Goal: Task Accomplishment & Management: Manage account settings

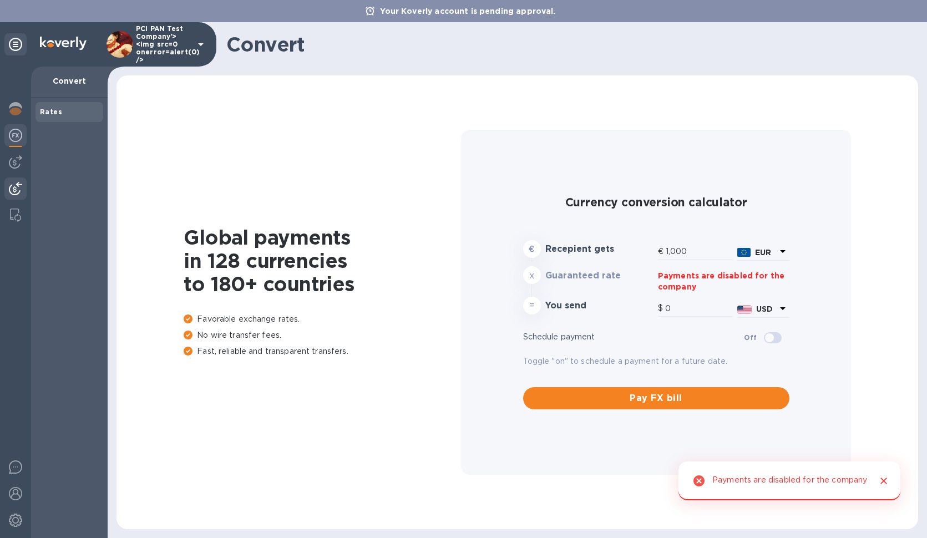
click at [22, 183] on img at bounding box center [15, 188] width 13 height 13
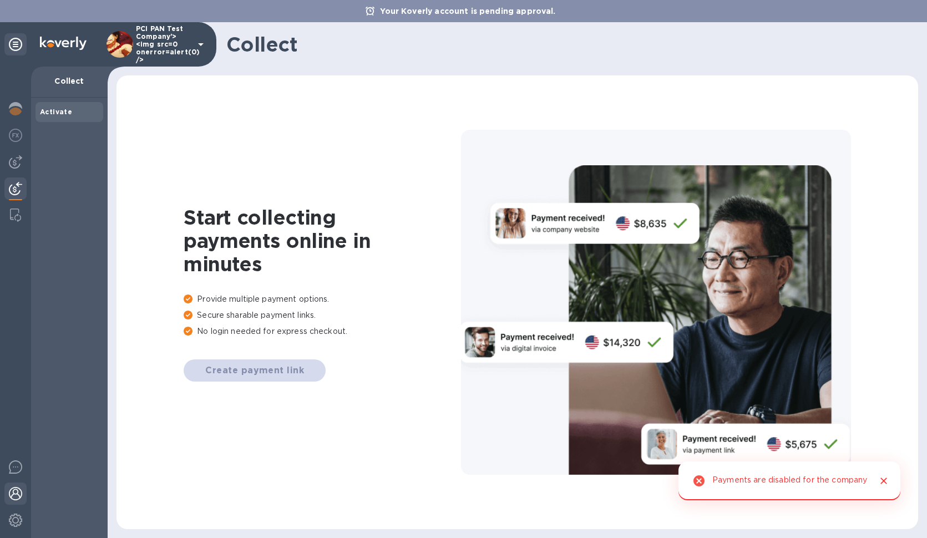
click at [18, 500] on img at bounding box center [15, 493] width 13 height 13
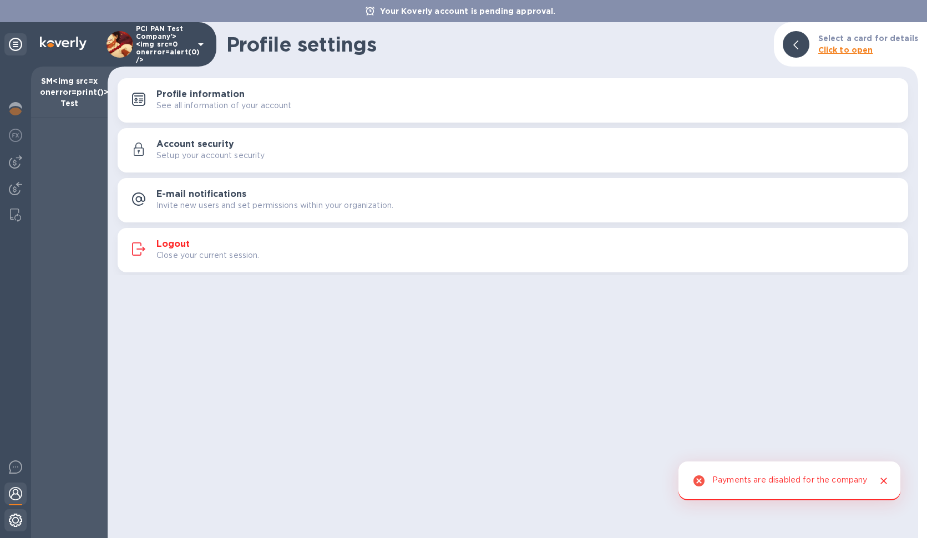
click at [19, 532] on div at bounding box center [15, 521] width 22 height 24
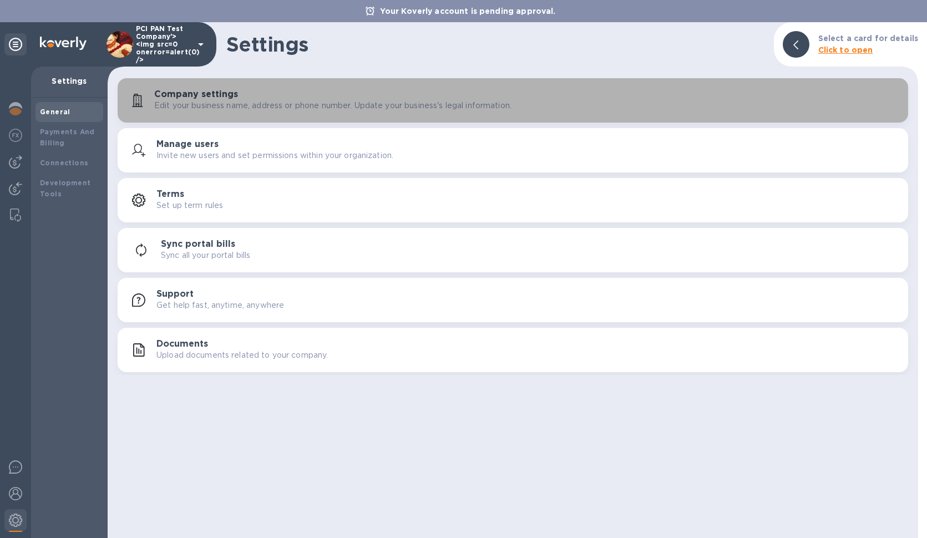
click at [216, 105] on p "Edit your business name, address or phone number. Update your business's legal …" at bounding box center [332, 106] width 357 height 12
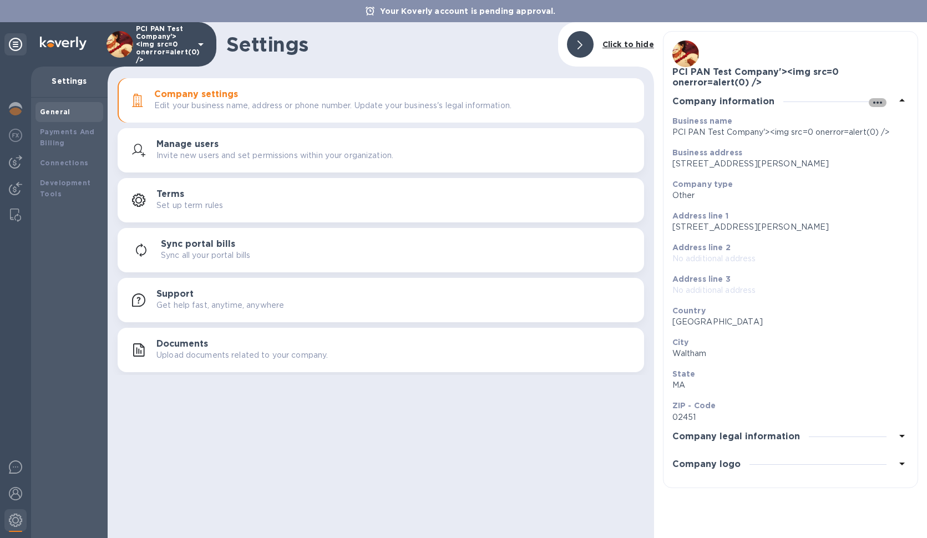
click at [877, 103] on icon "button" at bounding box center [877, 103] width 9 height 2
click at [889, 123] on p "Edit" at bounding box center [890, 124] width 17 height 11
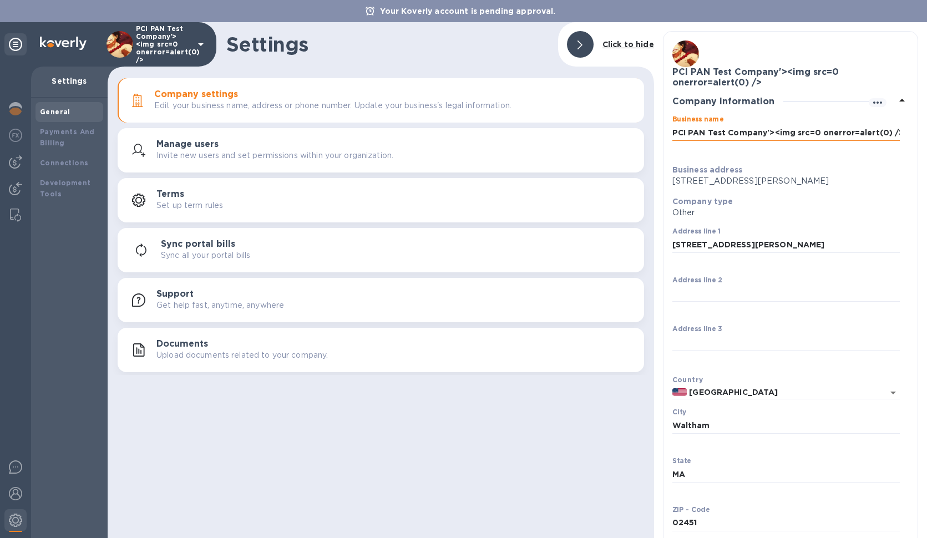
drag, startPoint x: 764, startPoint y: 134, endPoint x: 967, endPoint y: 146, distance: 202.8
click at [772, 131] on input "PCI PAN Test Company'><img src=0 onerror=alert(0) />" at bounding box center [785, 132] width 227 height 17
drag, startPoint x: 892, startPoint y: 133, endPoint x: 851, endPoint y: 134, distance: 41.1
click at [852, 134] on div "Business name PCI PAN Test Company<img src=0 onerror=alert(0) /> ​" at bounding box center [786, 135] width 236 height 49
drag, startPoint x: 849, startPoint y: 133, endPoint x: 1041, endPoint y: 147, distance: 193.1
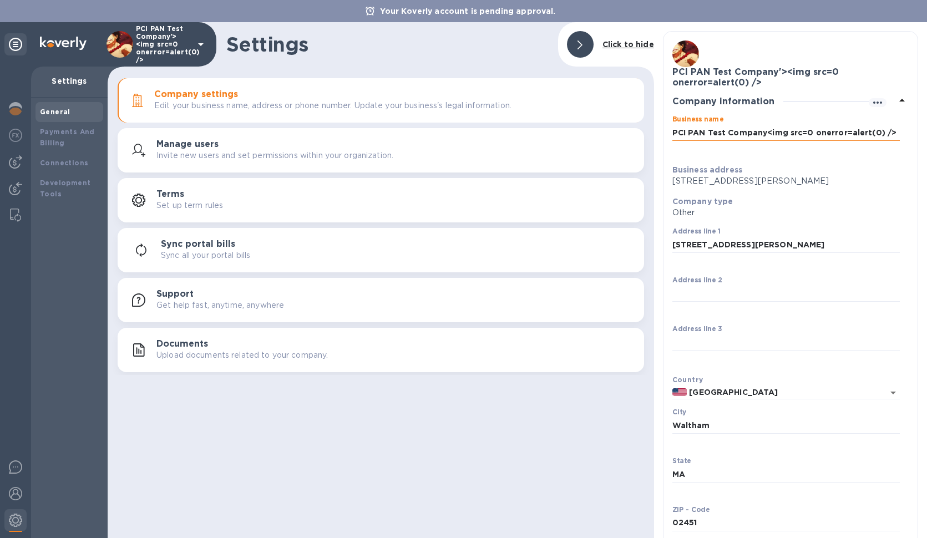
click at [900, 141] on input "PCI PAN Test Company<img src=0 onerror=alert(0) />" at bounding box center [785, 132] width 227 height 17
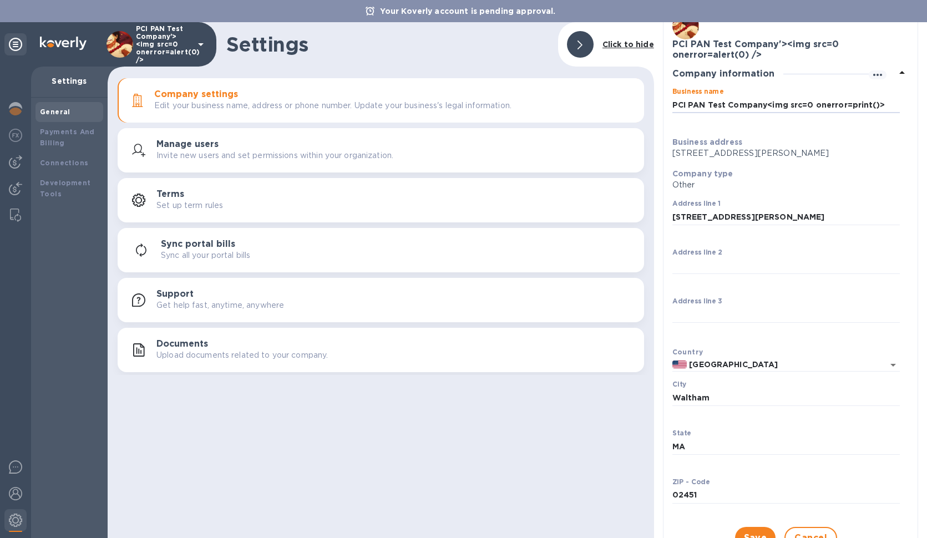
scroll to position [113, 0]
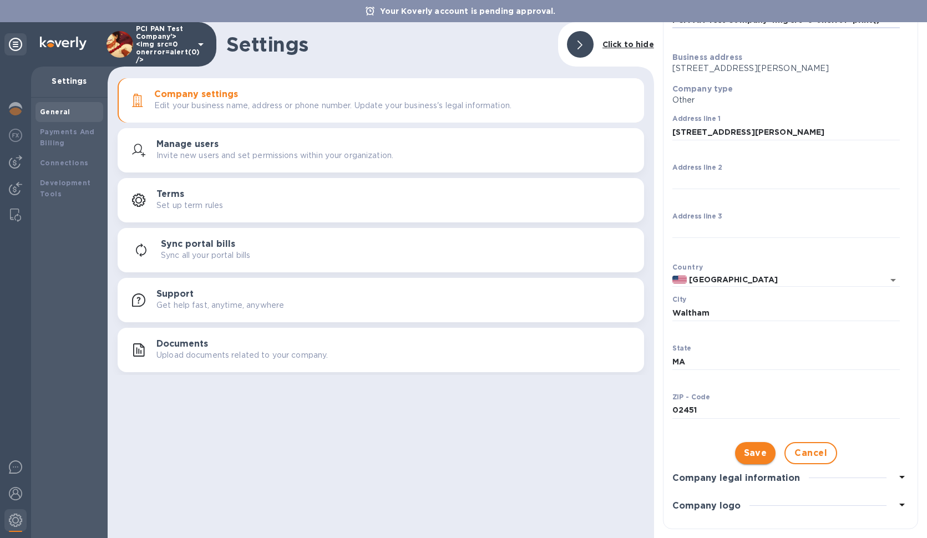
type input "PCI PAN Test Company<img src=0 onerror=print()>"
click at [755, 453] on span "Save" at bounding box center [755, 453] width 23 height 13
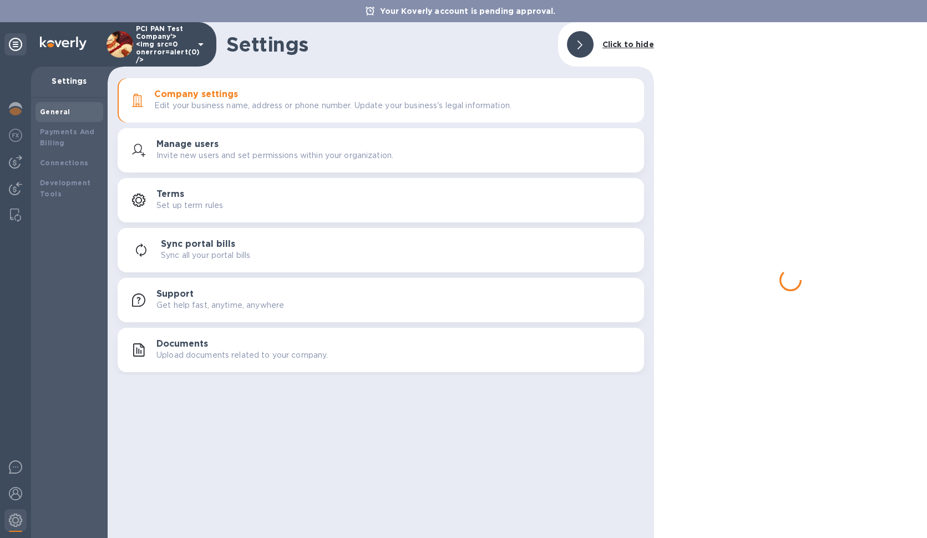
scroll to position [0, 0]
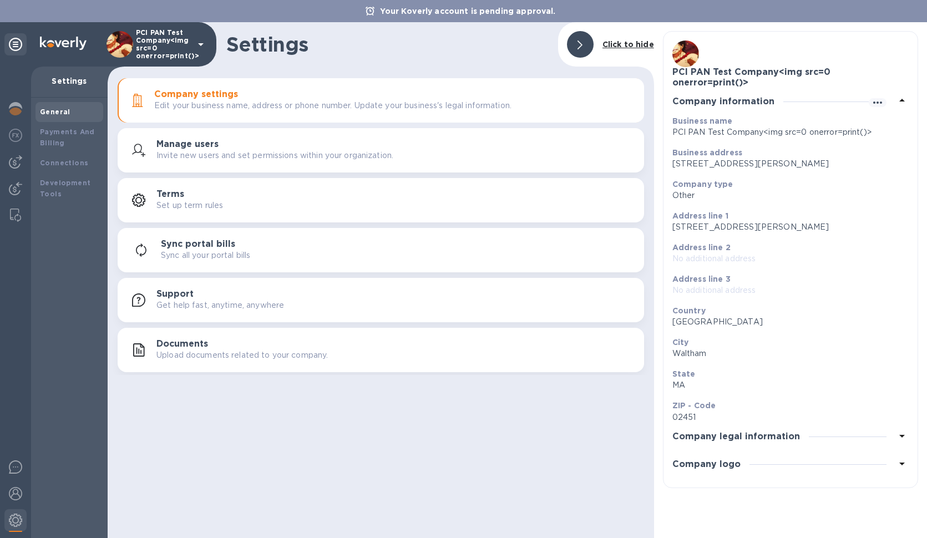
click at [752, 451] on div "Company logo" at bounding box center [790, 465] width 236 height 28
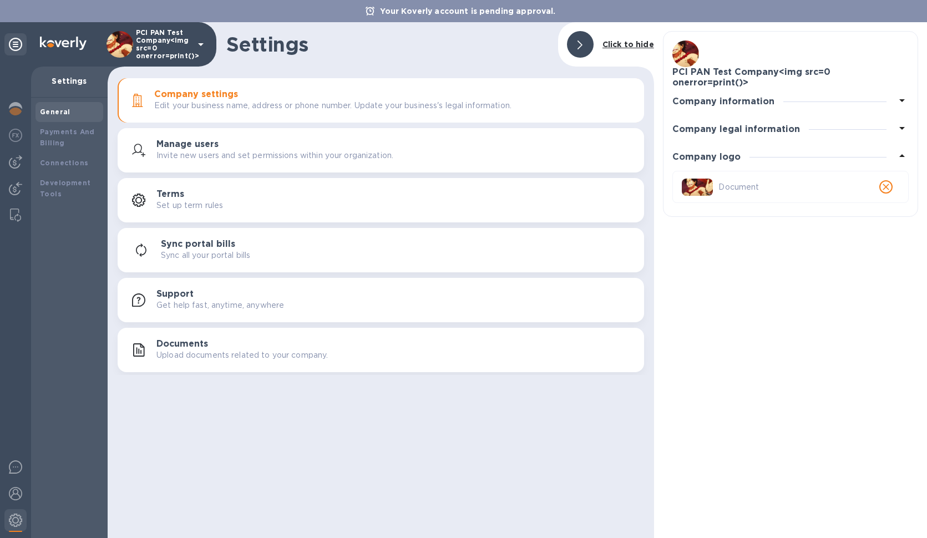
click at [777, 97] on div "Company information" at bounding box center [727, 102] width 111 height 11
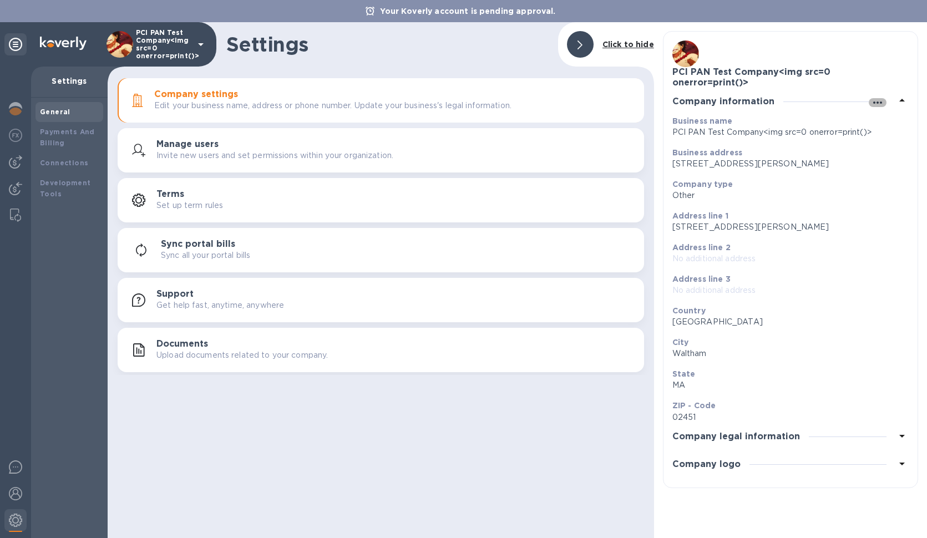
click at [881, 102] on icon "button" at bounding box center [877, 103] width 9 height 2
click at [888, 111] on p "Edit" at bounding box center [890, 114] width 17 height 11
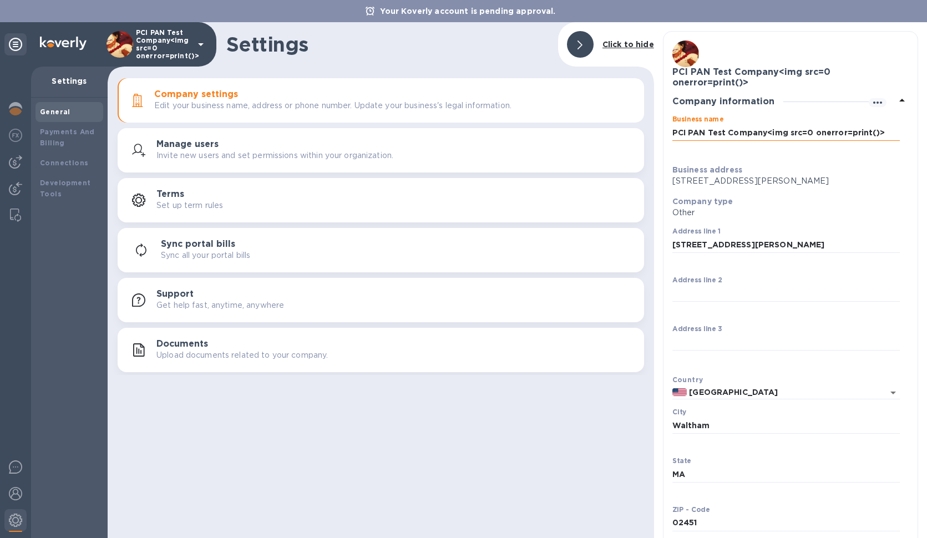
drag, startPoint x: 764, startPoint y: 132, endPoint x: 1082, endPoint y: 156, distance: 319.4
type input "PCI PAN Test Company"
click at [761, 221] on div "Company type Other" at bounding box center [786, 207] width 236 height 32
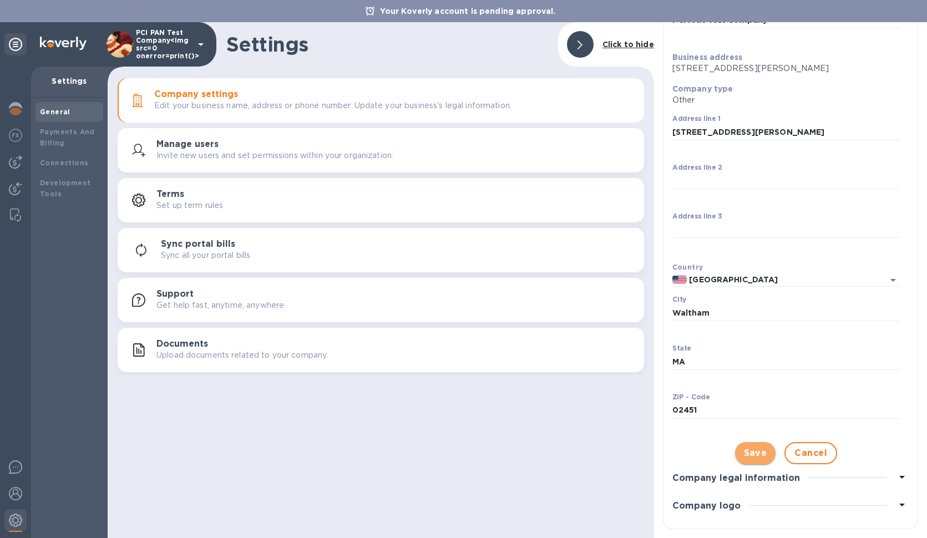
click at [751, 453] on span "Save" at bounding box center [755, 453] width 23 height 13
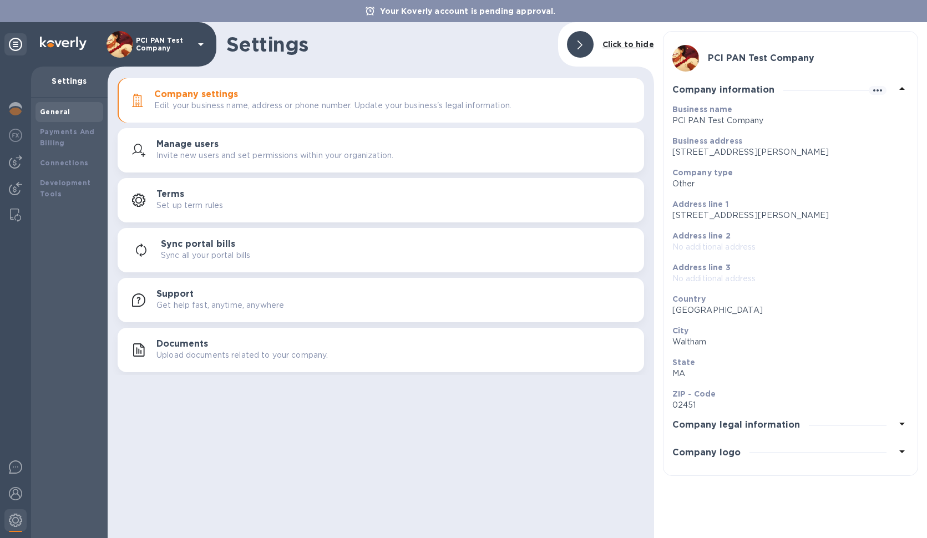
click at [741, 428] on h3 "Company legal information" at bounding box center [736, 425] width 128 height 11
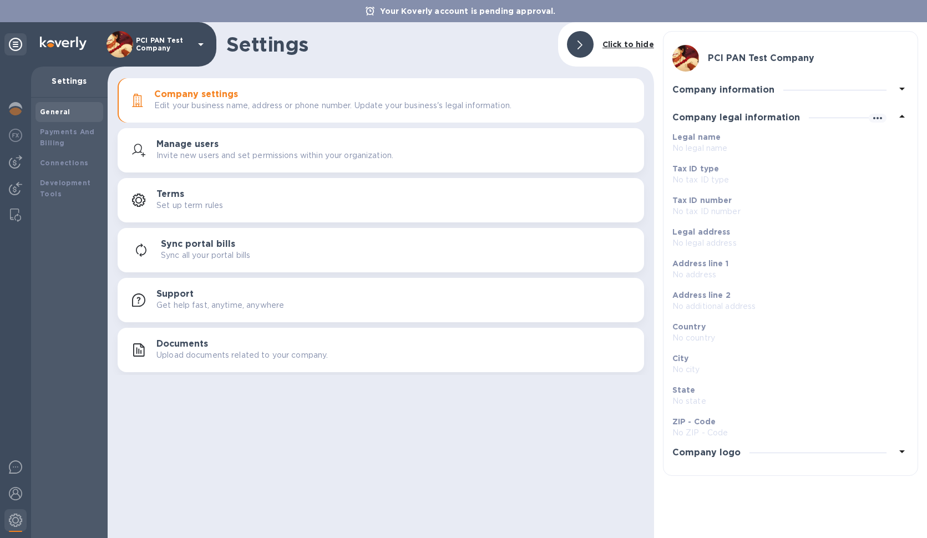
click at [247, 152] on p "Invite new users and set permissions within your organization." at bounding box center [274, 156] width 237 height 12
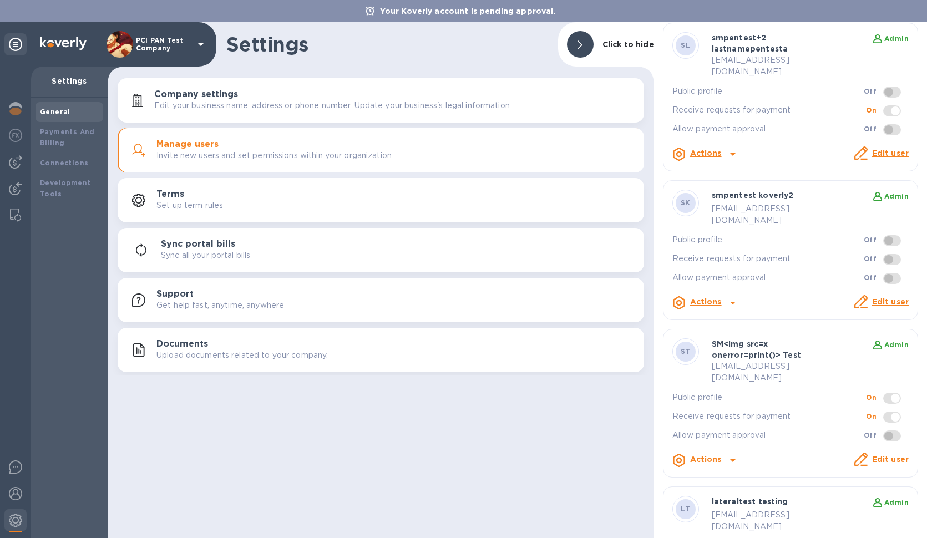
scroll to position [606, 0]
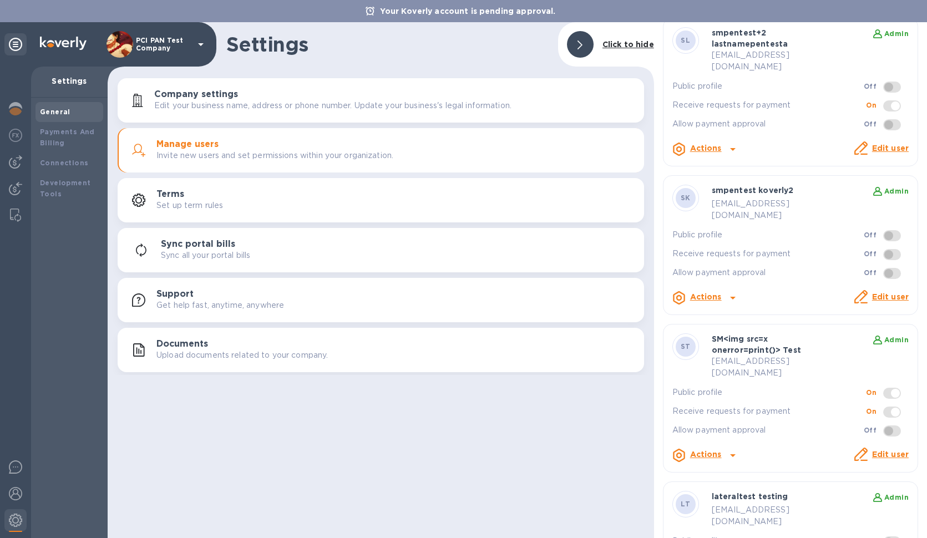
click at [726, 449] on icon at bounding box center [732, 455] width 13 height 13
drag, startPoint x: 730, startPoint y: 367, endPoint x: 757, endPoint y: 366, distance: 27.8
click at [730, 367] on div at bounding box center [463, 269] width 927 height 538
click at [894, 450] on link "Edit user" at bounding box center [890, 454] width 37 height 9
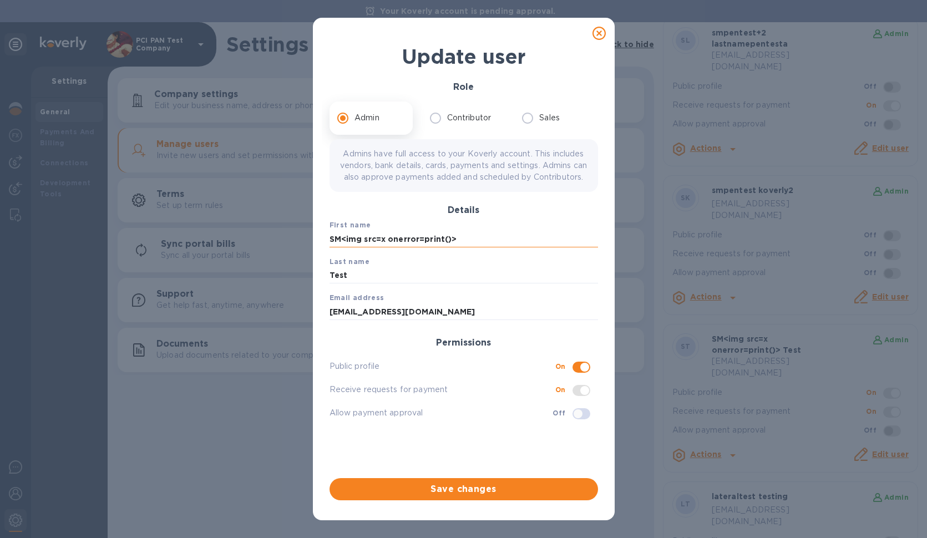
drag, startPoint x: 340, startPoint y: 251, endPoint x: 690, endPoint y: 276, distance: 350.5
click at [598, 247] on input "SM<img src=x onerror=print()>" at bounding box center [464, 239] width 269 height 17
type input "SM"
click at [383, 303] on span "Email address" at bounding box center [464, 297] width 269 height 11
click at [342, 280] on input "Test" at bounding box center [464, 275] width 269 height 17
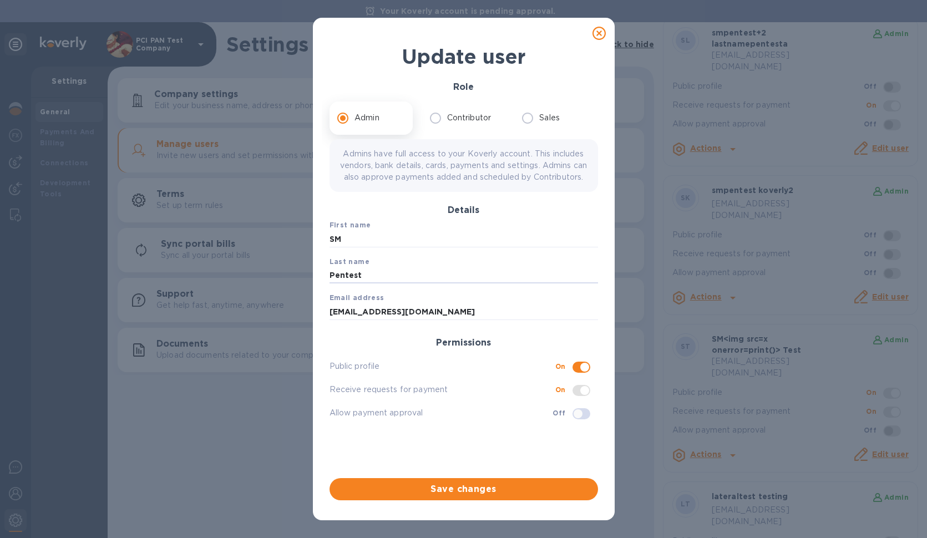
type input "Pentest"
click at [581, 423] on input "checkbox" at bounding box center [578, 413] width 57 height 19
checkbox input "true"
click at [514, 491] on span "Save changes" at bounding box center [463, 489] width 251 height 13
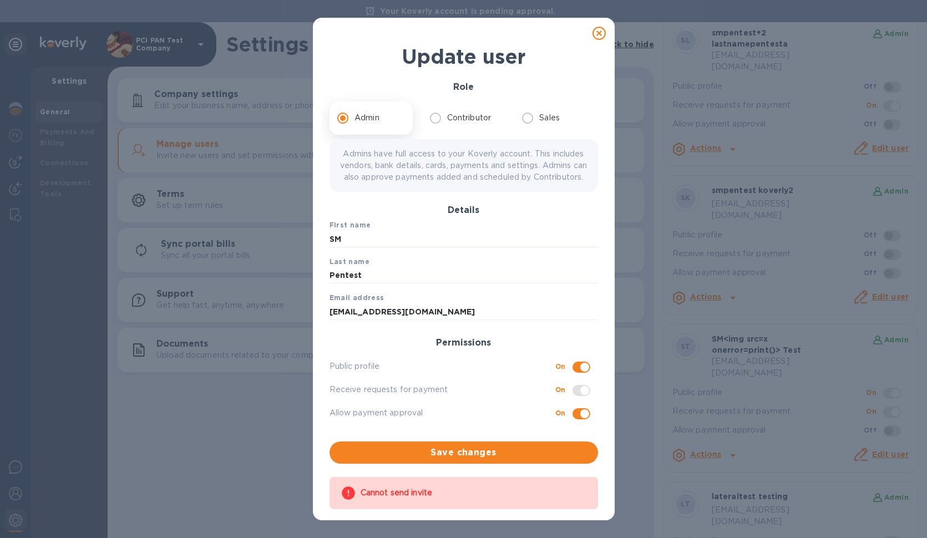
scroll to position [0, 0]
click at [540, 454] on span "Save changes" at bounding box center [463, 452] width 251 height 13
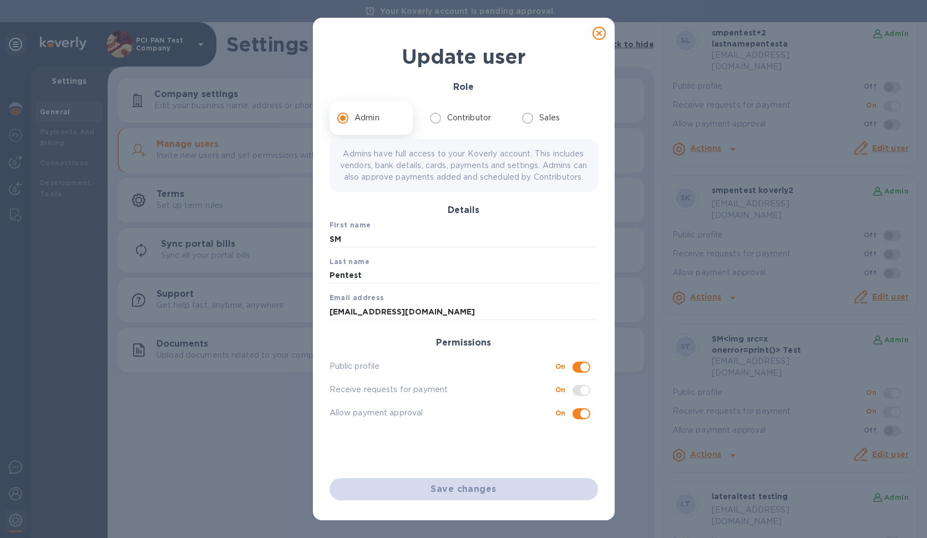
checkbox input "true"
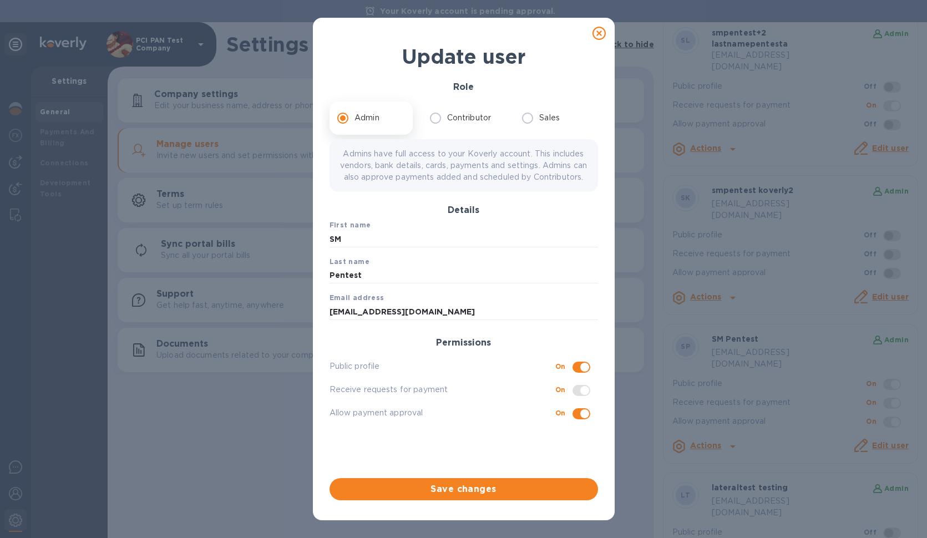
scroll to position [599, 0]
click at [585, 423] on input "checkbox" at bounding box center [584, 413] width 57 height 19
checkbox input "false"
click at [557, 478] on div "Save changes" at bounding box center [463, 489] width 277 height 31
click at [554, 485] on span "Save changes" at bounding box center [463, 489] width 251 height 13
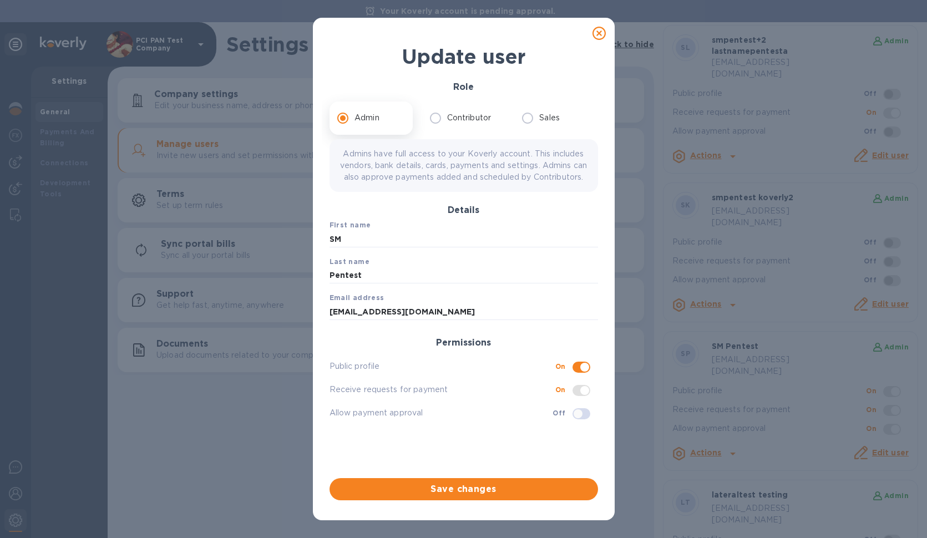
checkbox input "false"
click at [591, 46] on div "Update user" at bounding box center [463, 56] width 273 height 29
click at [600, 33] on icon at bounding box center [599, 33] width 13 height 13
checkbox input "false"
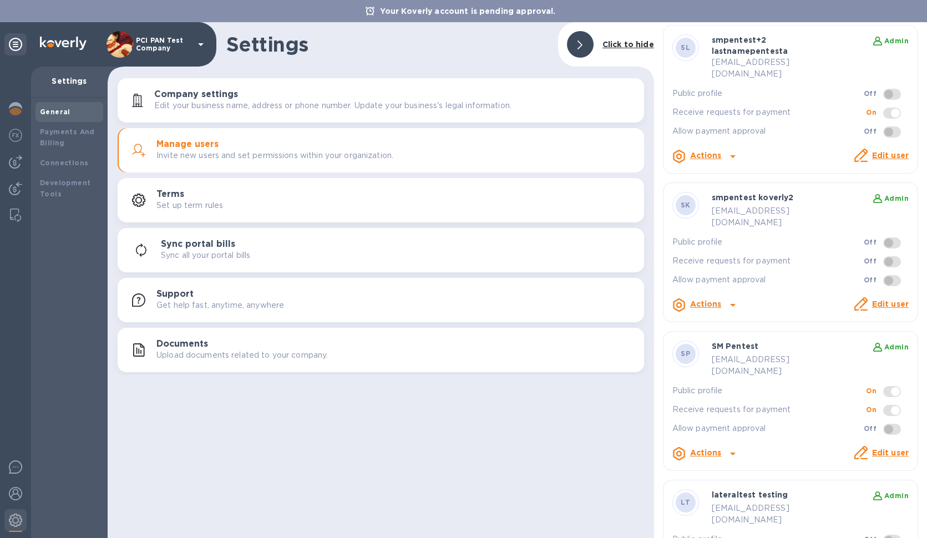
click at [878, 448] on link "Edit user" at bounding box center [890, 452] width 37 height 9
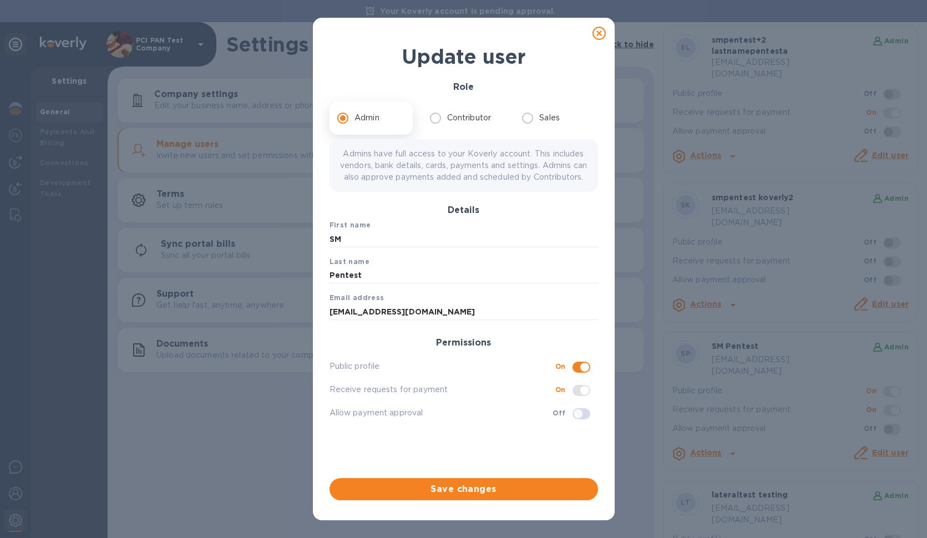
click at [600, 35] on icon at bounding box center [599, 33] width 13 height 13
checkbox input "false"
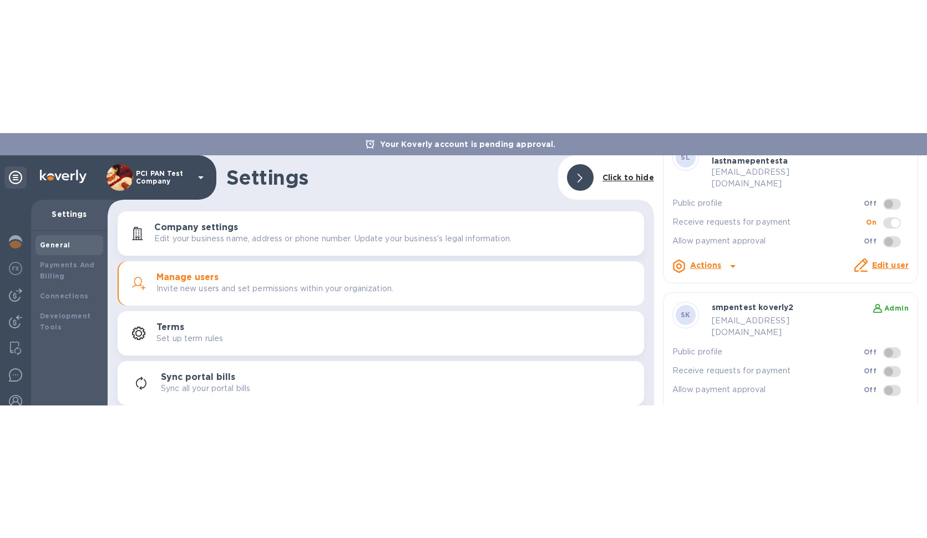
scroll to position [577, 0]
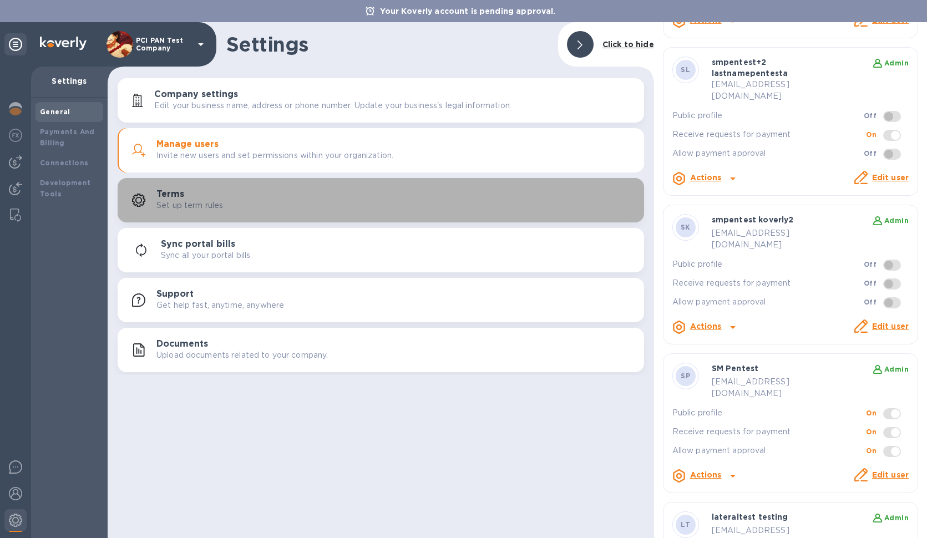
click at [144, 202] on icon "button" at bounding box center [138, 200] width 13 height 13
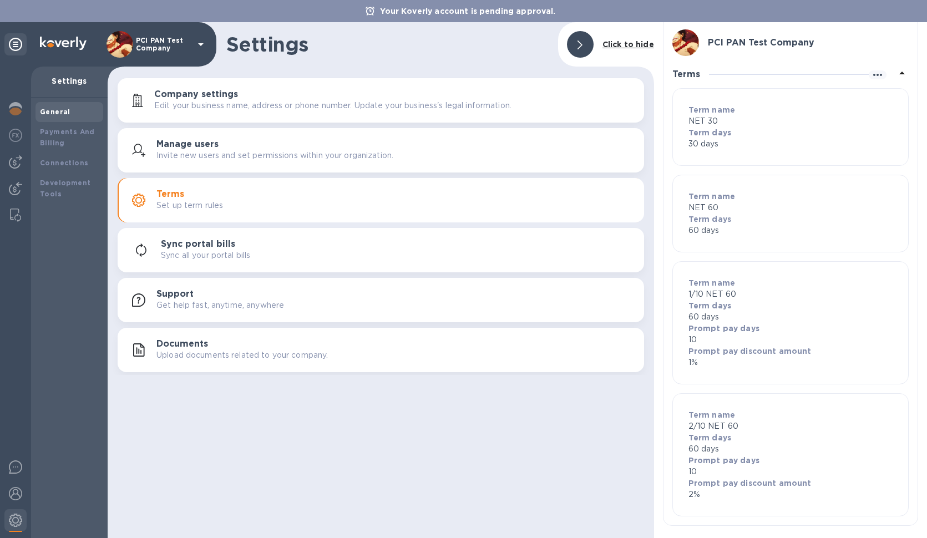
scroll to position [21, 0]
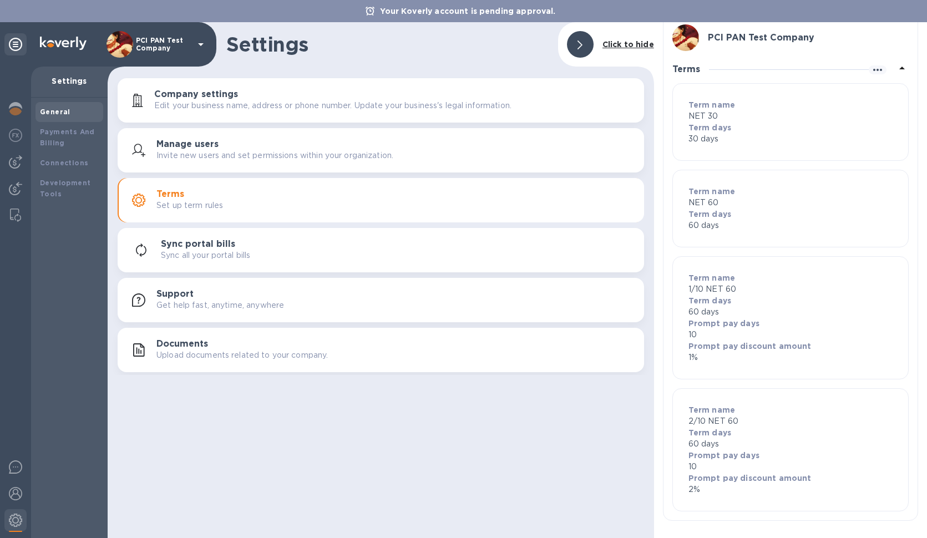
click at [242, 365] on button "Documents Upload documents related to your company." at bounding box center [381, 350] width 527 height 44
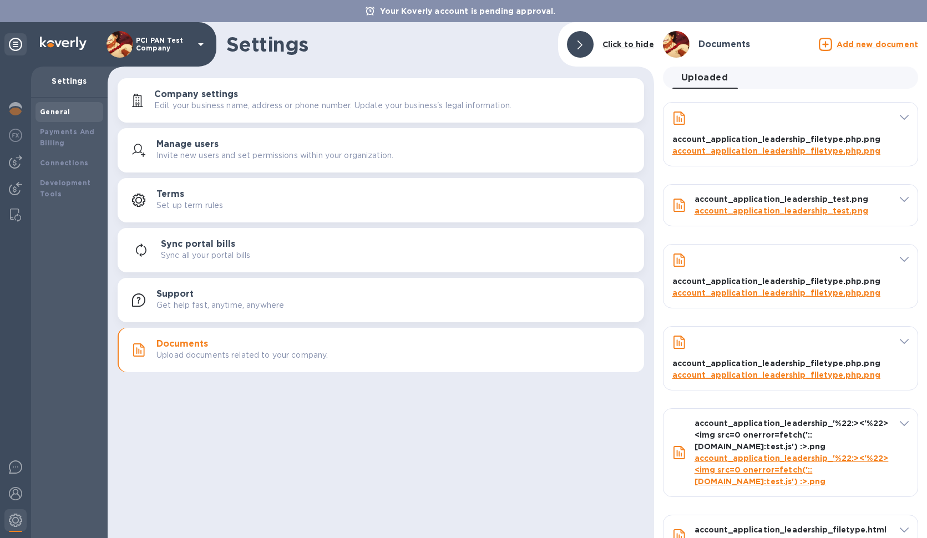
click at [766, 152] on link "account_application_leadership_filetype.php.png" at bounding box center [776, 150] width 208 height 9
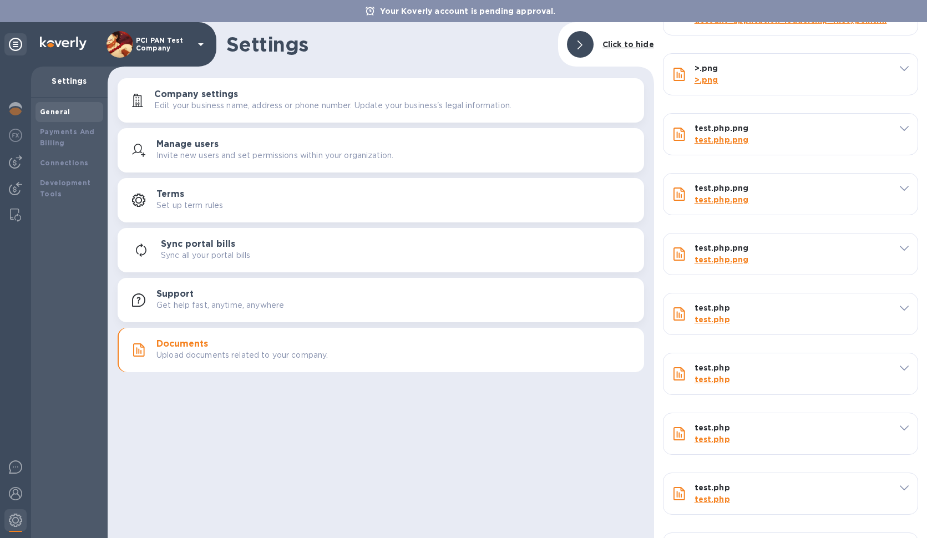
scroll to position [544, 0]
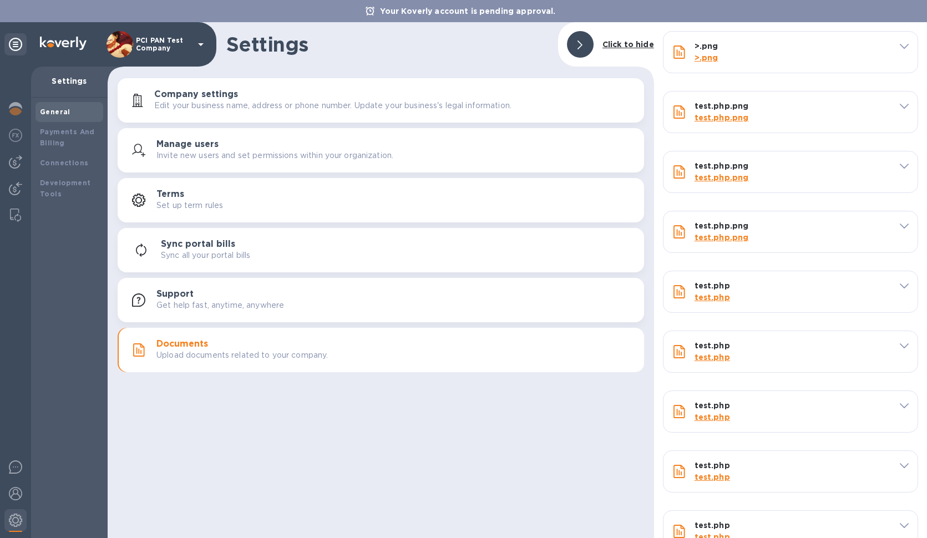
click at [698, 302] on link "test.php" at bounding box center [713, 297] width 36 height 9
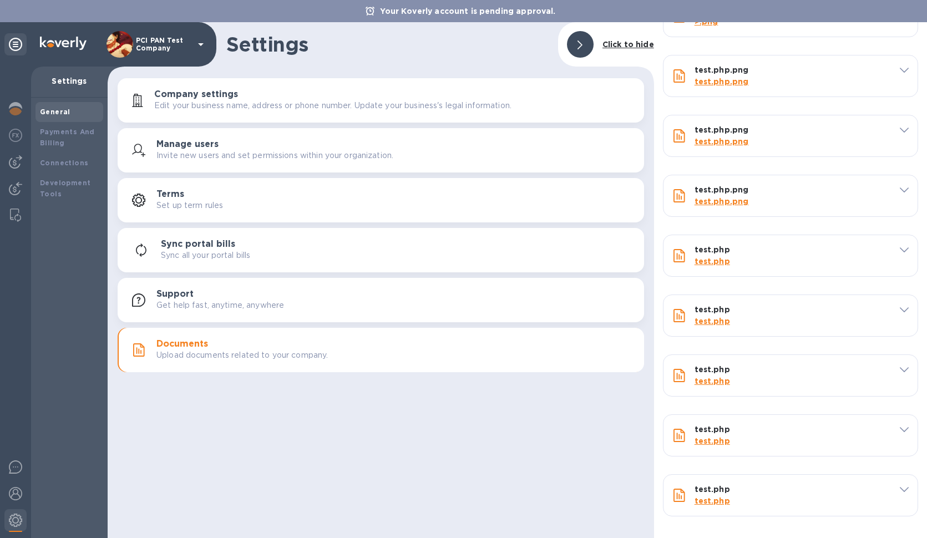
click at [900, 489] on icon at bounding box center [904, 489] width 9 height 5
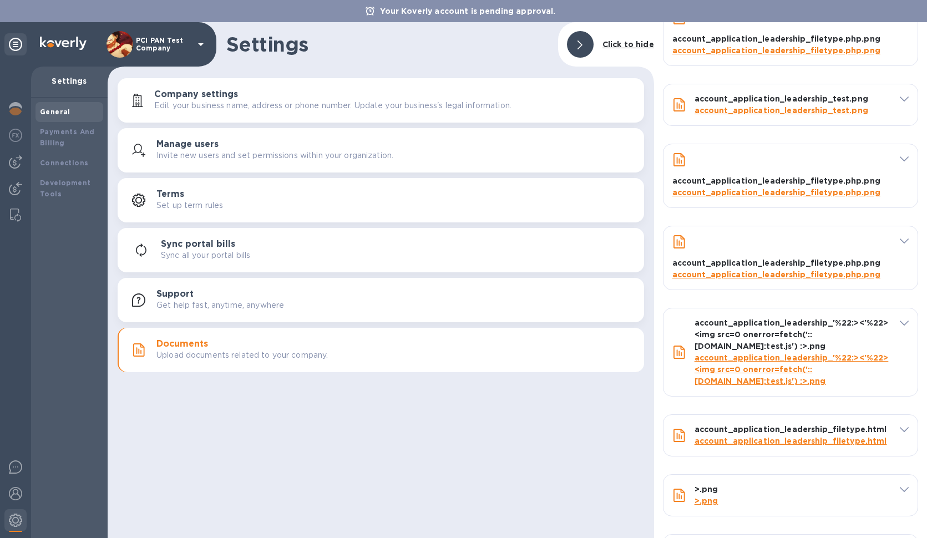
scroll to position [0, 0]
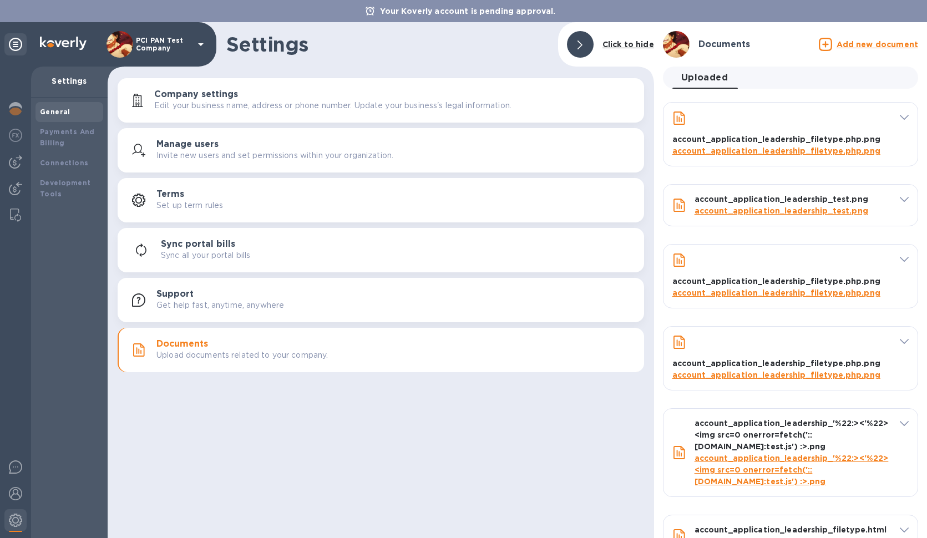
click at [873, 42] on u "Add new document" at bounding box center [878, 44] width 82 height 9
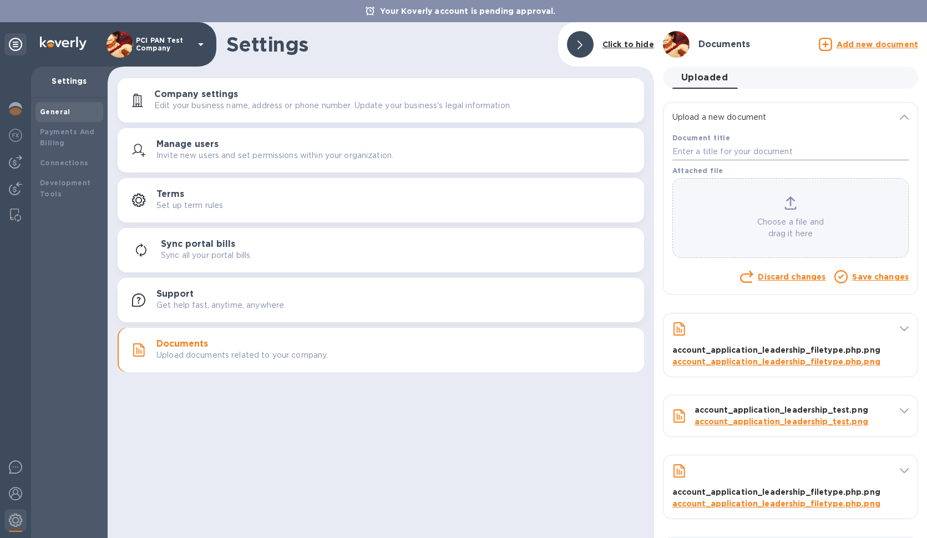
click at [770, 145] on input "text" at bounding box center [790, 152] width 236 height 17
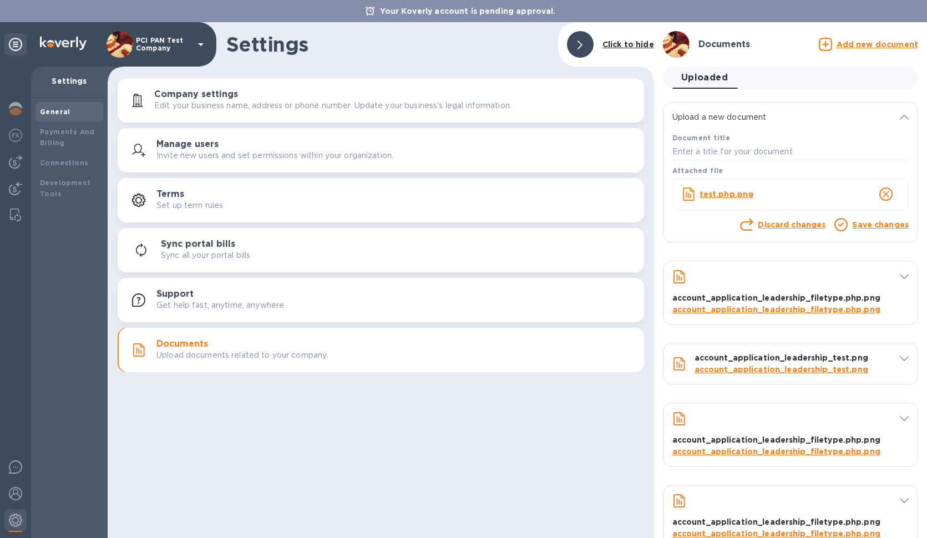
click at [852, 229] on link "Save changes" at bounding box center [880, 224] width 57 height 9
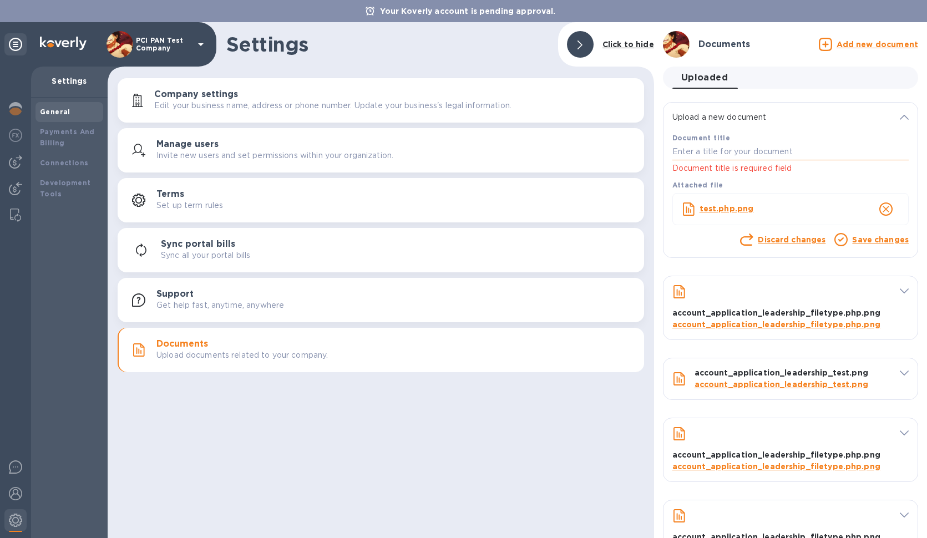
click at [753, 154] on input "text" at bounding box center [790, 152] width 236 height 17
type input "test1.php"
click at [858, 243] on link "Save changes" at bounding box center [880, 239] width 57 height 9
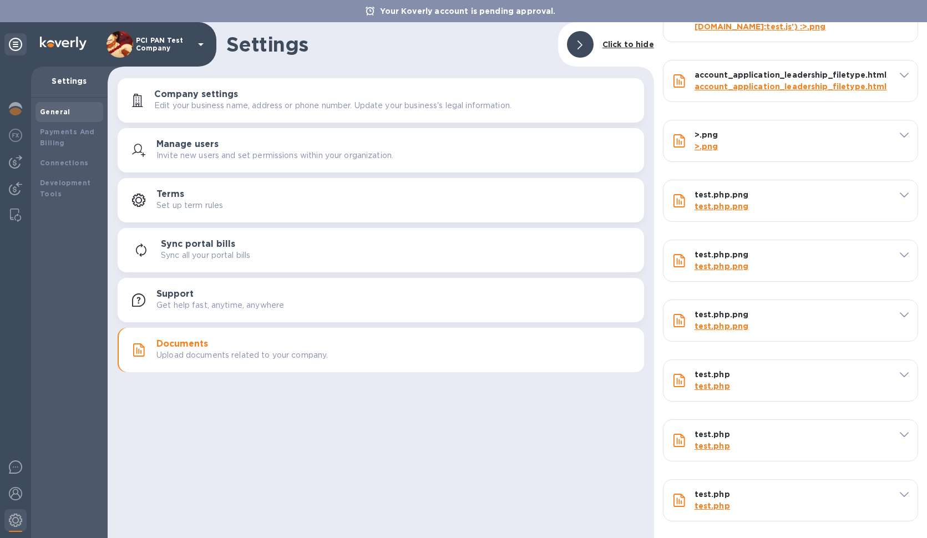
scroll to position [685, 0]
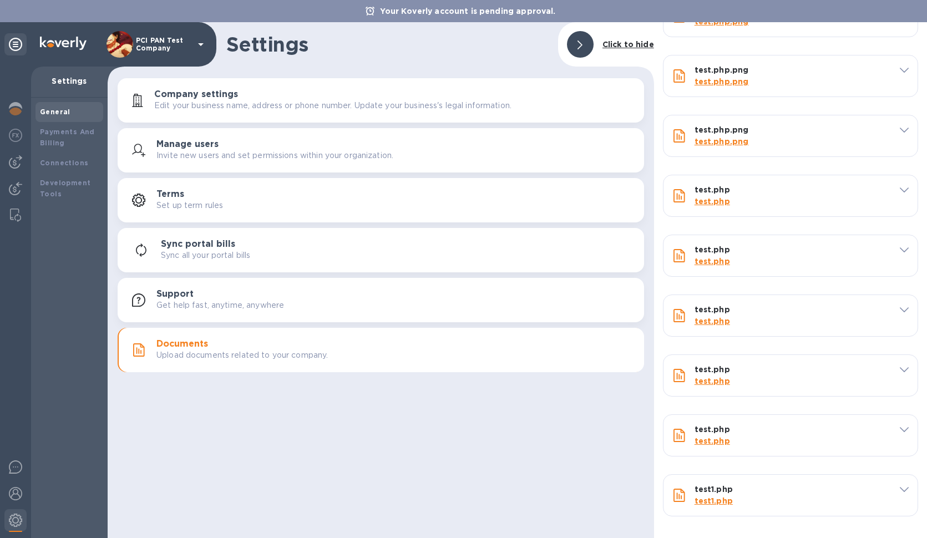
click at [720, 507] on p "test1.php" at bounding box center [792, 501] width 195 height 12
click at [501, 60] on div "Settings Click to hide" at bounding box center [381, 44] width 547 height 44
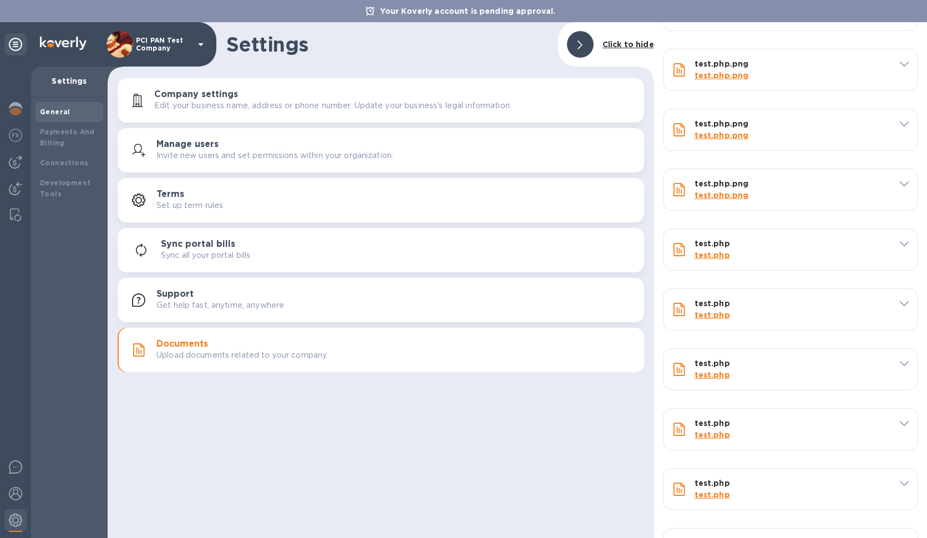
scroll to position [508, 0]
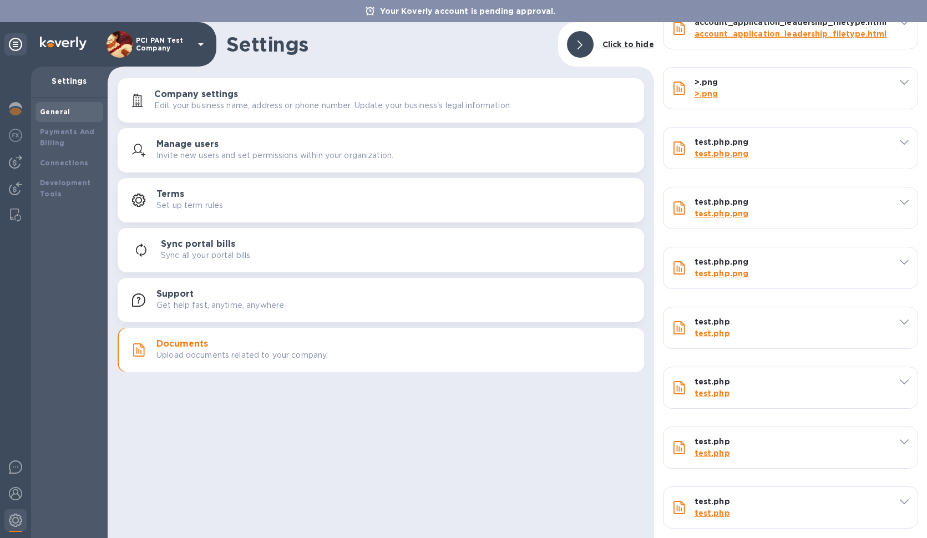
click at [904, 169] on div "test.php.png test.php.png" at bounding box center [791, 148] width 254 height 41
click at [900, 145] on icon at bounding box center [904, 142] width 9 height 5
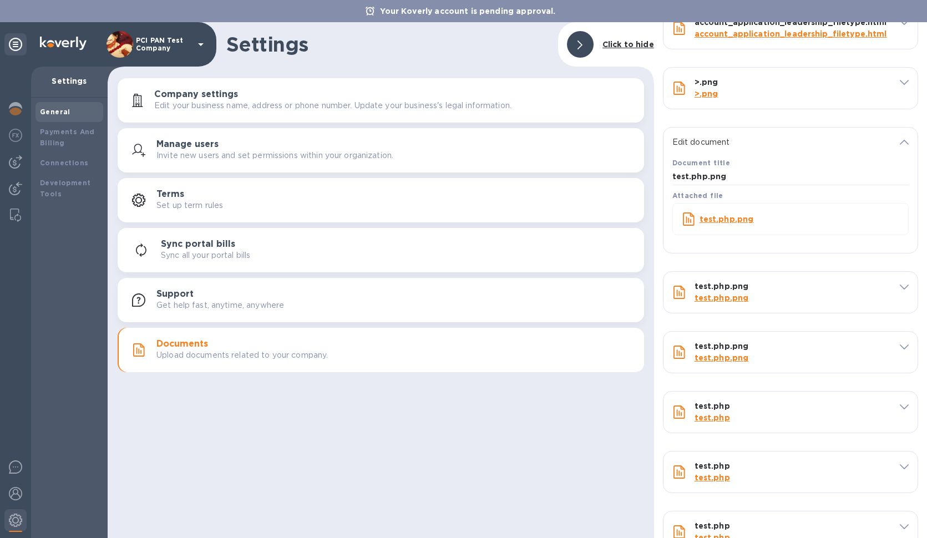
click at [776, 244] on div "test.php.png" at bounding box center [790, 221] width 245 height 45
click at [854, 148] on div "Edit document" at bounding box center [780, 142] width 217 height 12
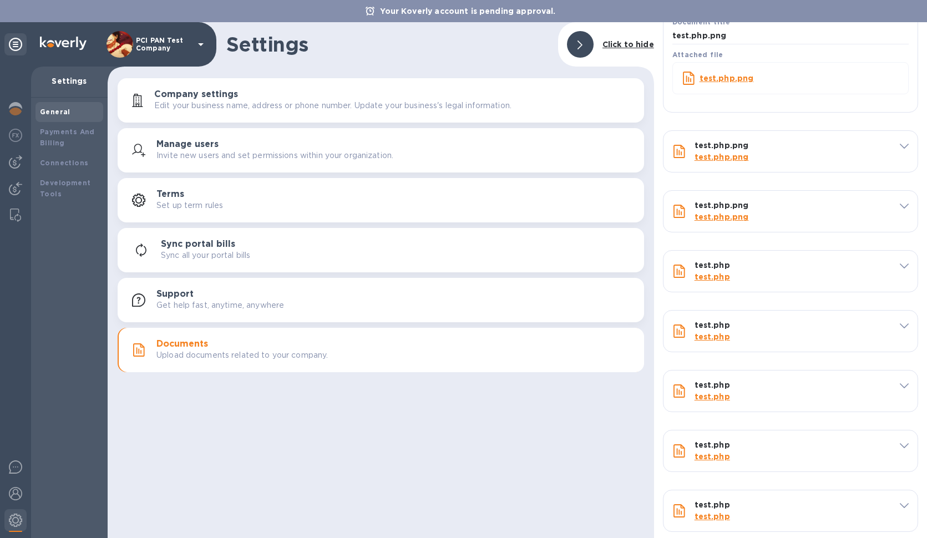
scroll to position [652, 0]
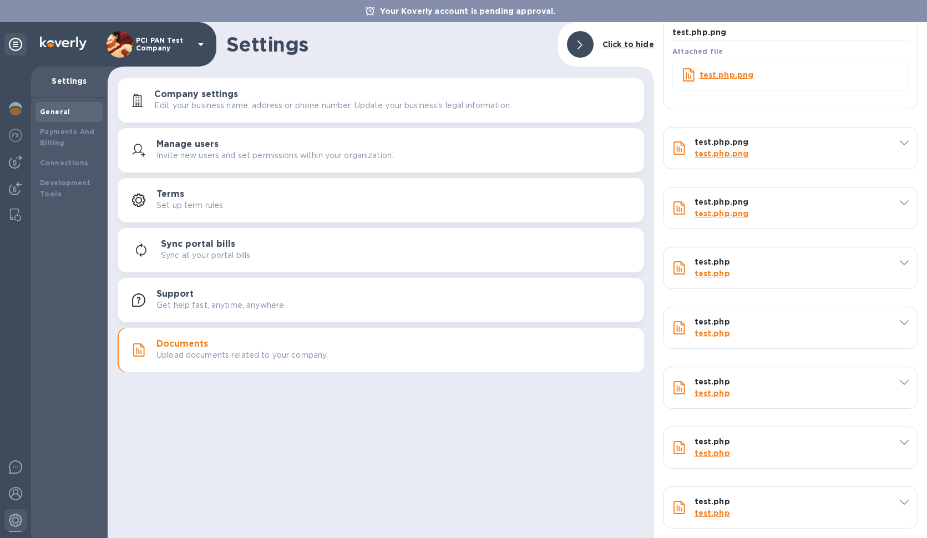
click at [225, 109] on p "Edit your business name, address or phone number. Update your business's legal …" at bounding box center [332, 106] width 357 height 12
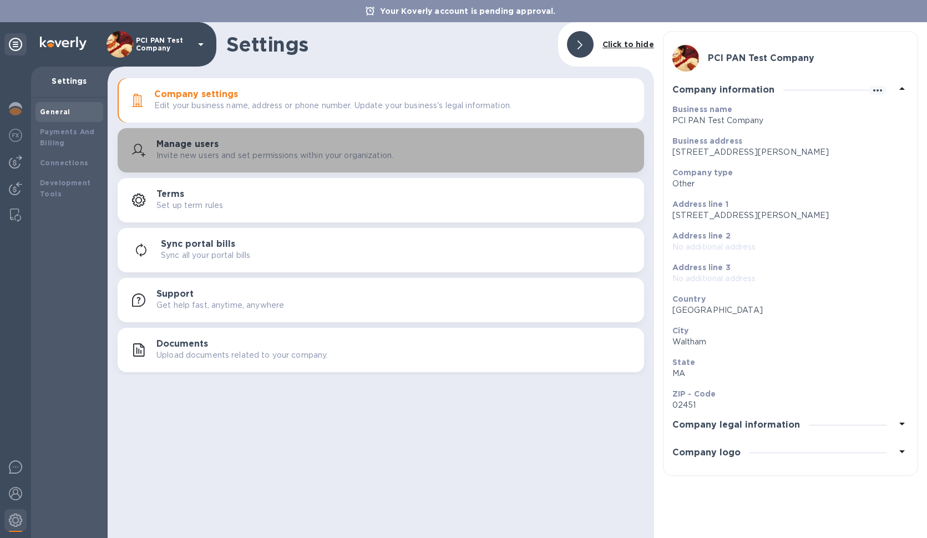
click at [231, 141] on div "Manage users Invite new users and set permissions within your organization." at bounding box center [395, 150] width 479 height 22
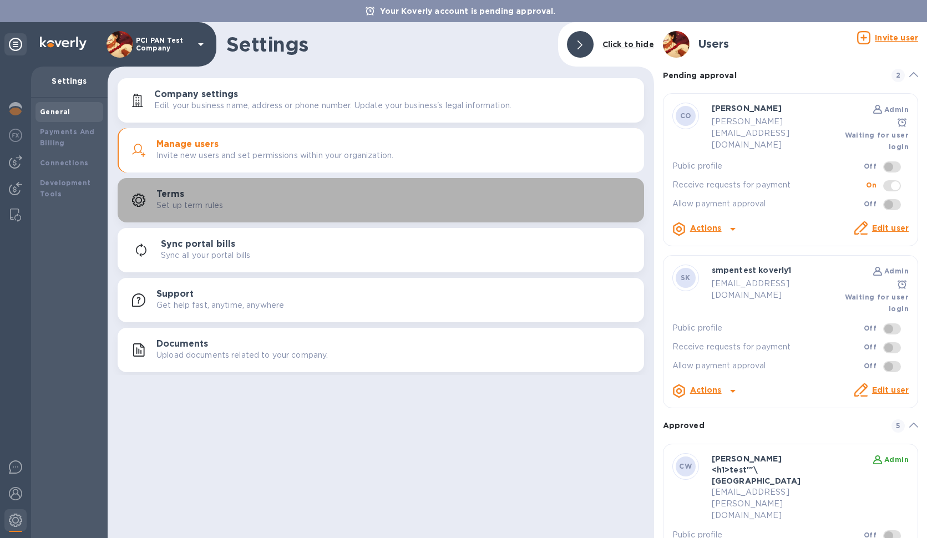
click at [352, 195] on div "Terms Set up term rules" at bounding box center [395, 200] width 479 height 22
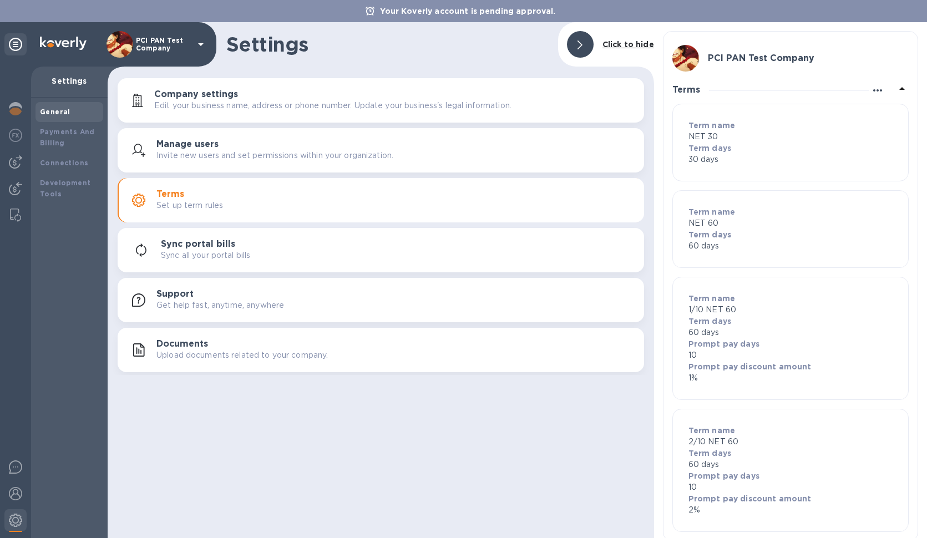
click at [871, 94] on icon "button" at bounding box center [877, 90] width 13 height 13
drag, startPoint x: 879, startPoint y: 104, endPoint x: 748, endPoint y: 89, distance: 131.7
click at [748, 89] on div "Add term" at bounding box center [463, 269] width 927 height 538
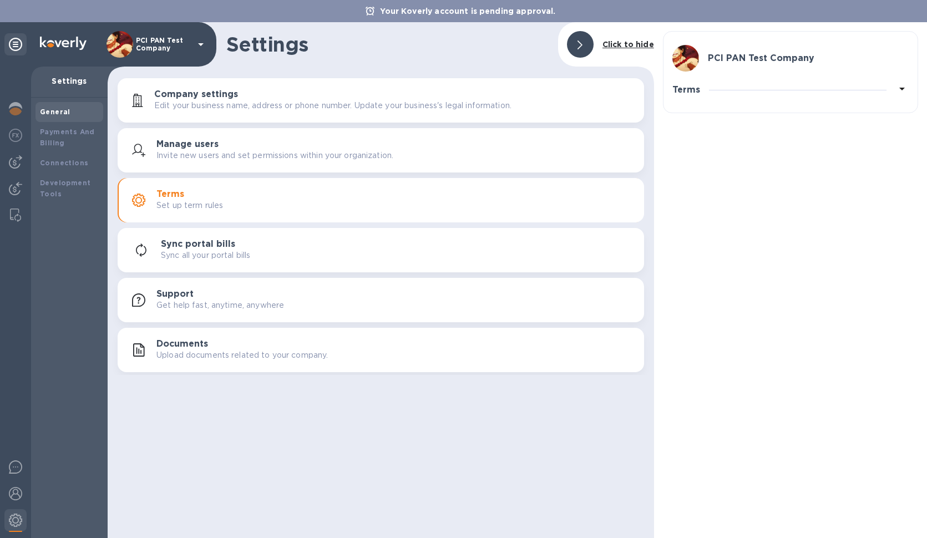
click at [808, 92] on div "Terms" at bounding box center [790, 90] width 236 height 28
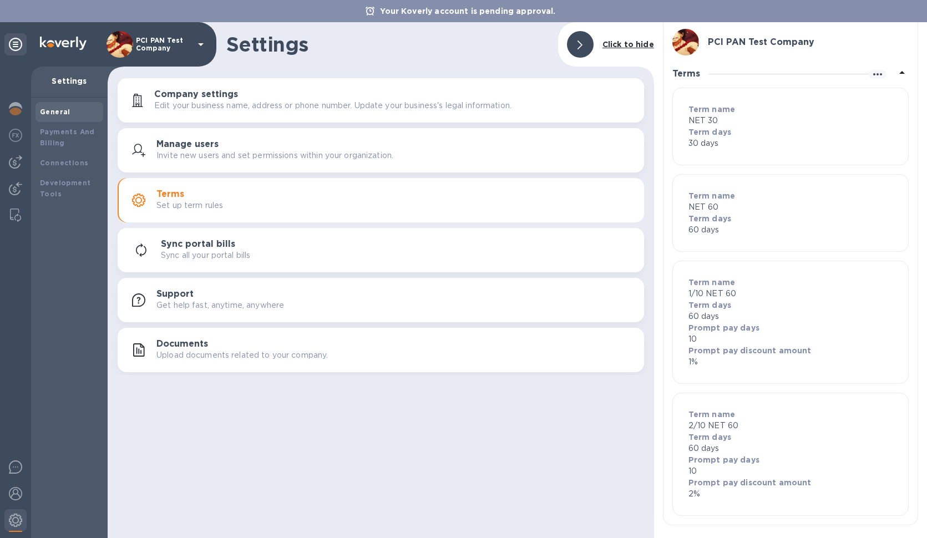
scroll to position [21, 0]
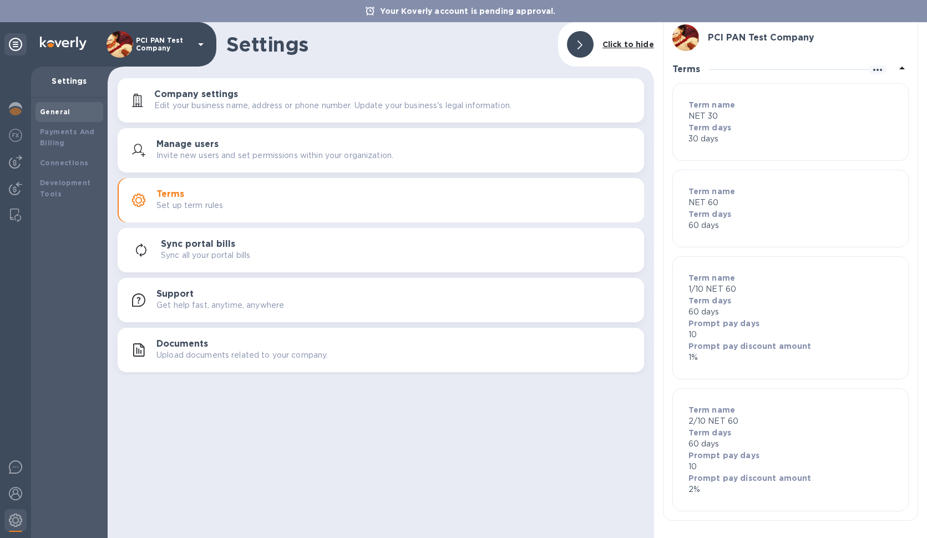
click at [736, 343] on b "Prompt pay discount amount" at bounding box center [750, 346] width 123 height 9
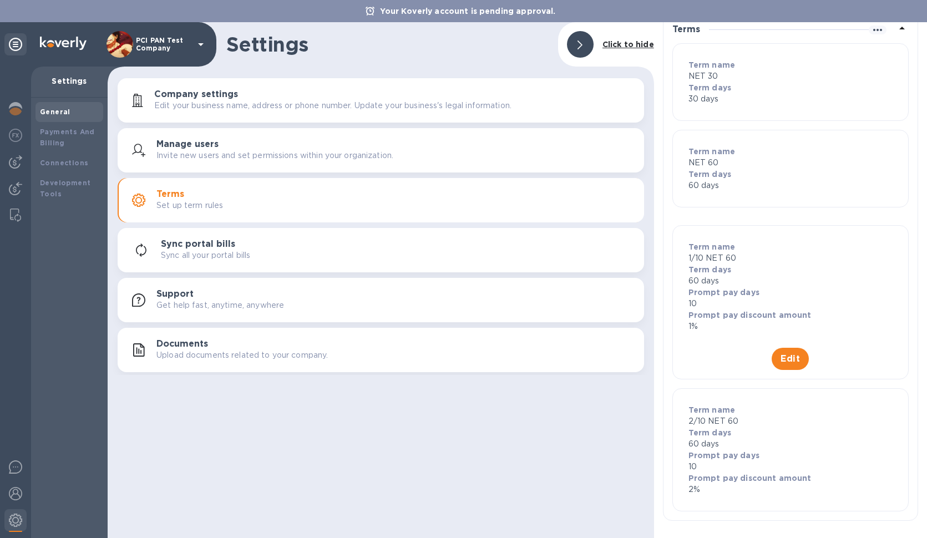
scroll to position [0, 0]
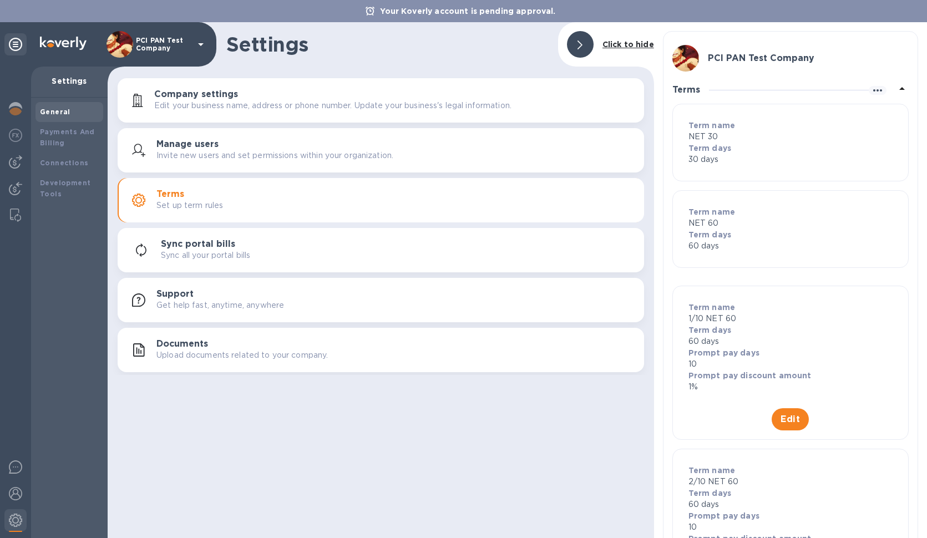
click at [761, 140] on p "NET 30" at bounding box center [791, 137] width 204 height 12
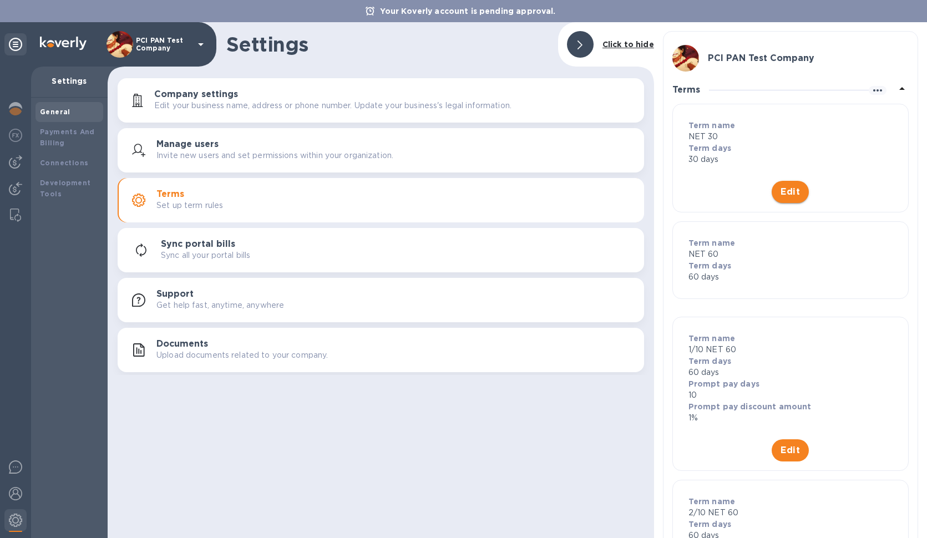
click at [792, 187] on span "Edit" at bounding box center [790, 191] width 19 height 13
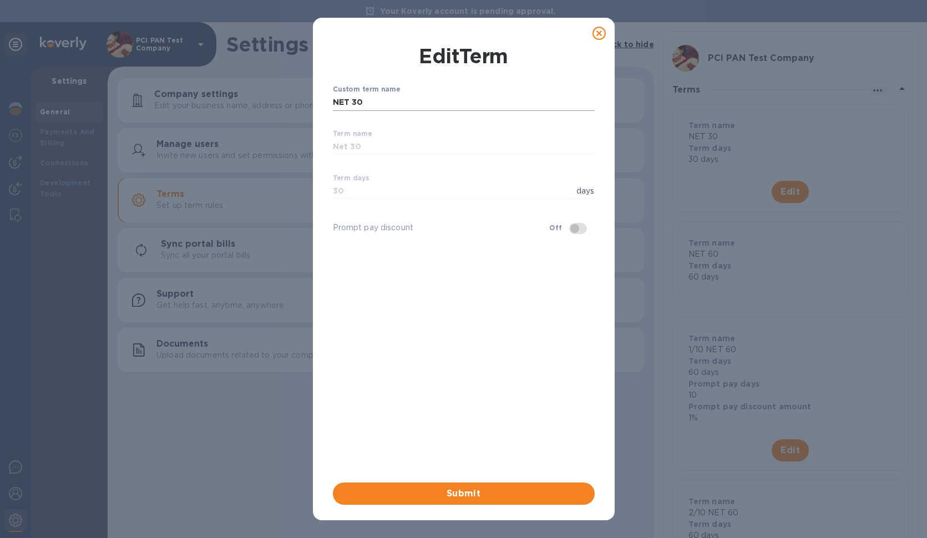
click at [379, 104] on input "NET 30" at bounding box center [464, 102] width 262 height 17
type input "NET 30<img src=x onerror=print()>"
click at [469, 497] on span "Submit" at bounding box center [464, 493] width 244 height 13
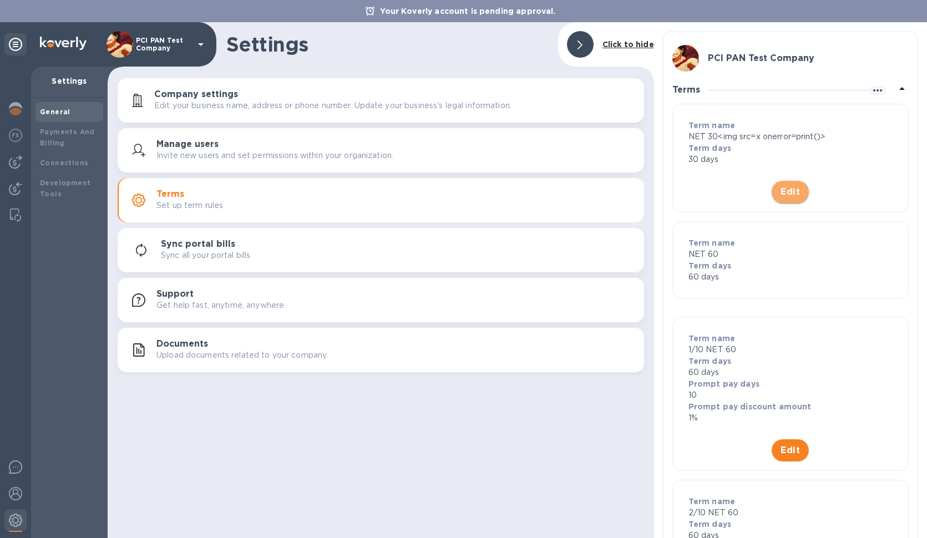
click at [795, 188] on span "Edit" at bounding box center [790, 191] width 19 height 13
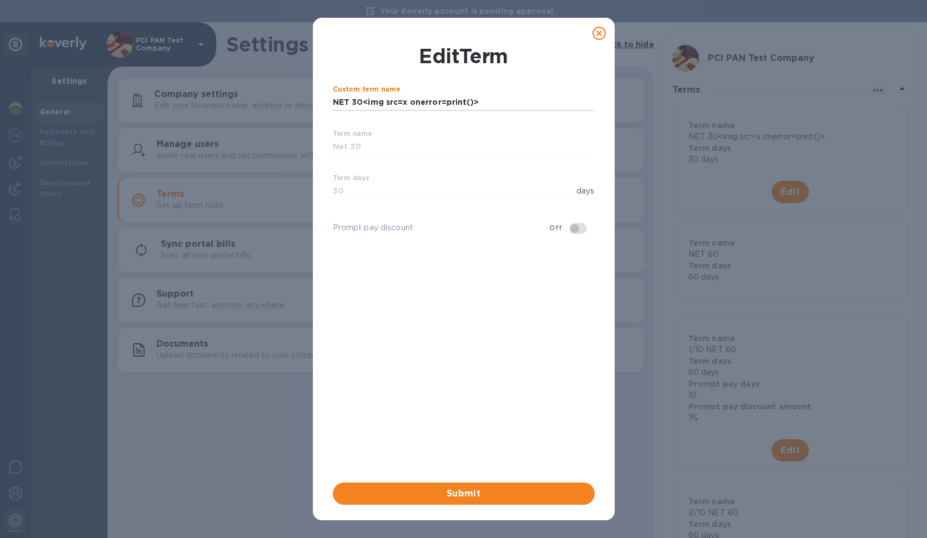
drag, startPoint x: 365, startPoint y: 100, endPoint x: 877, endPoint y: 126, distance: 512.2
click at [595, 111] on input "NET 30<img src=x onerror=print()>" at bounding box center [464, 102] width 262 height 17
type input "NET 30"
click at [333, 483] on button "Submit" at bounding box center [464, 494] width 262 height 22
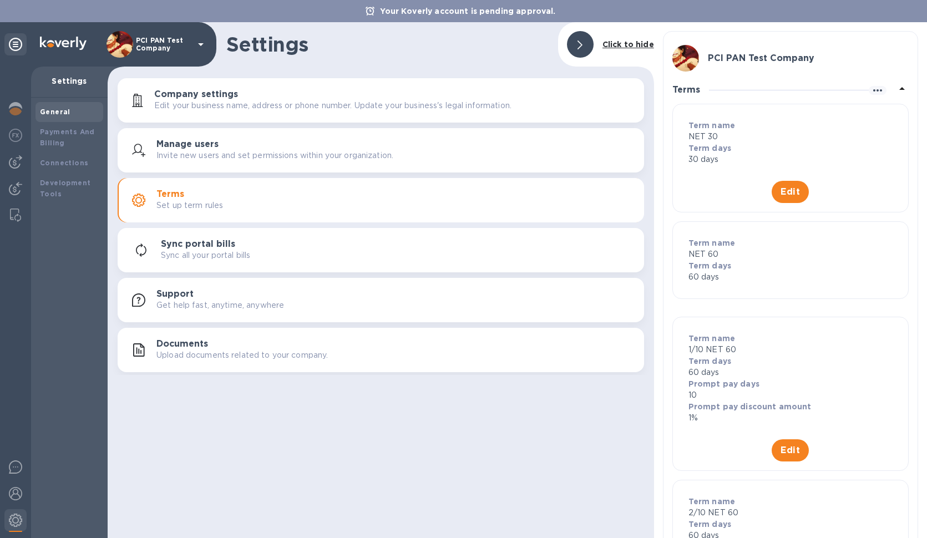
click at [895, 90] on icon at bounding box center [901, 88] width 13 height 13
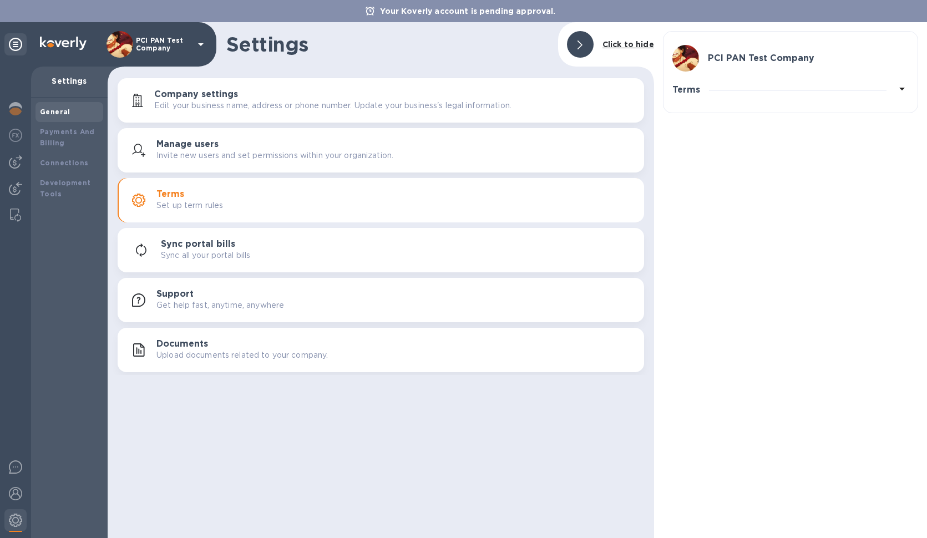
click at [892, 89] on div at bounding box center [898, 90] width 22 height 16
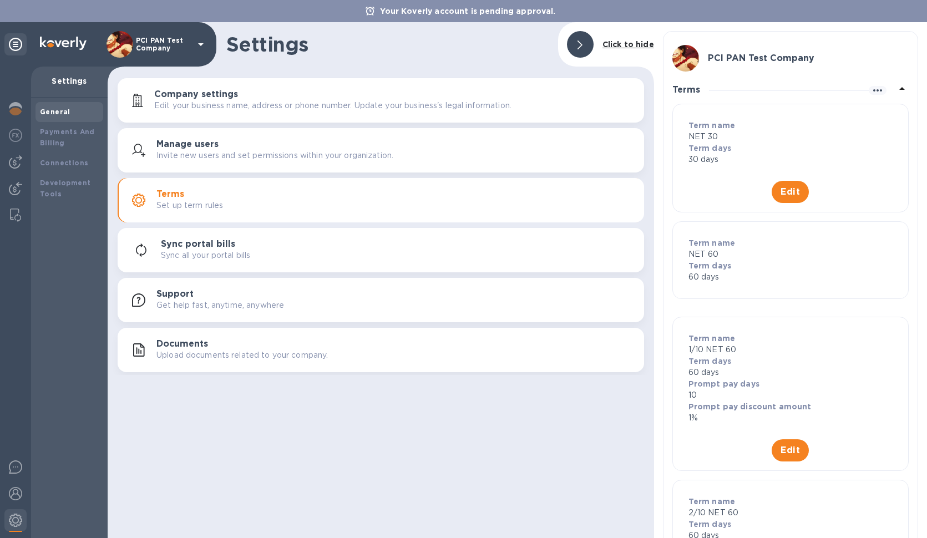
scroll to position [92, 0]
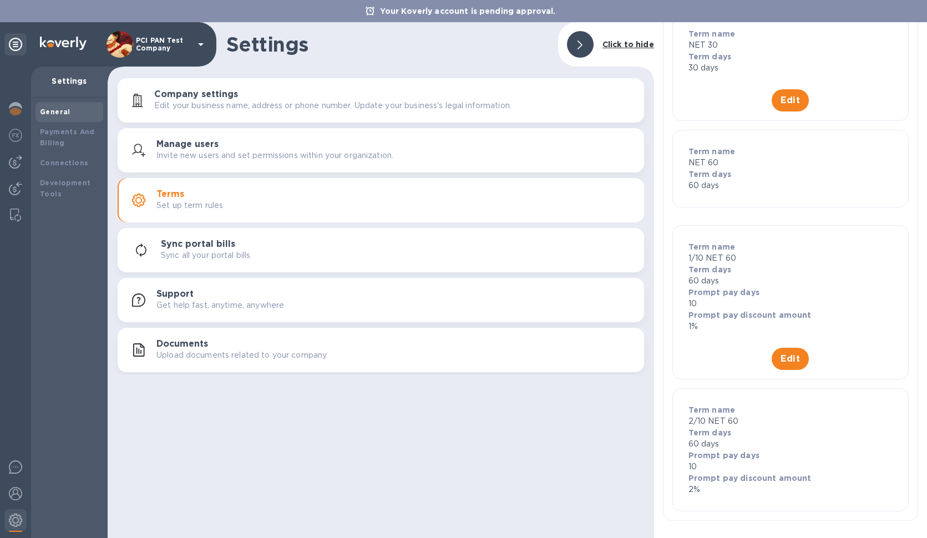
click at [728, 456] on b "Prompt pay days" at bounding box center [724, 455] width 71 height 9
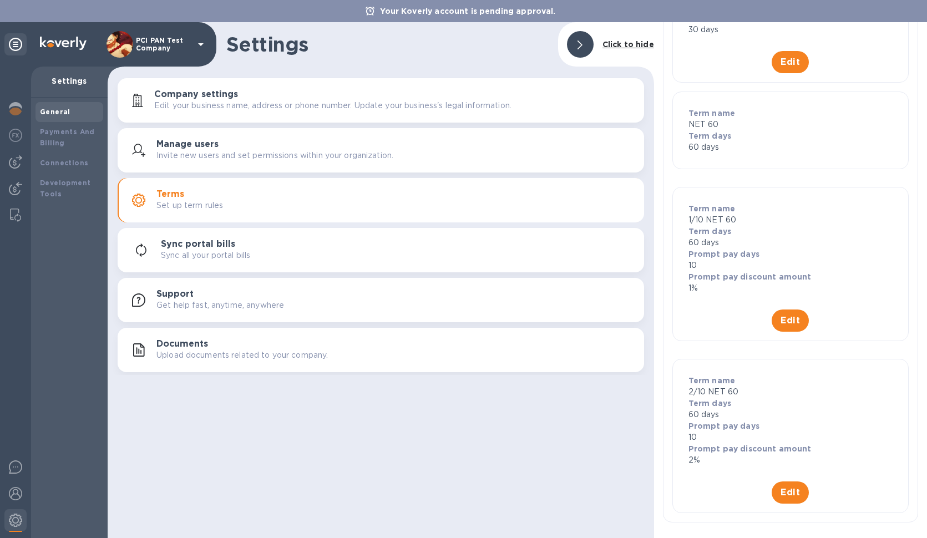
scroll to position [131, 0]
click at [787, 489] on span "Edit" at bounding box center [790, 490] width 19 height 13
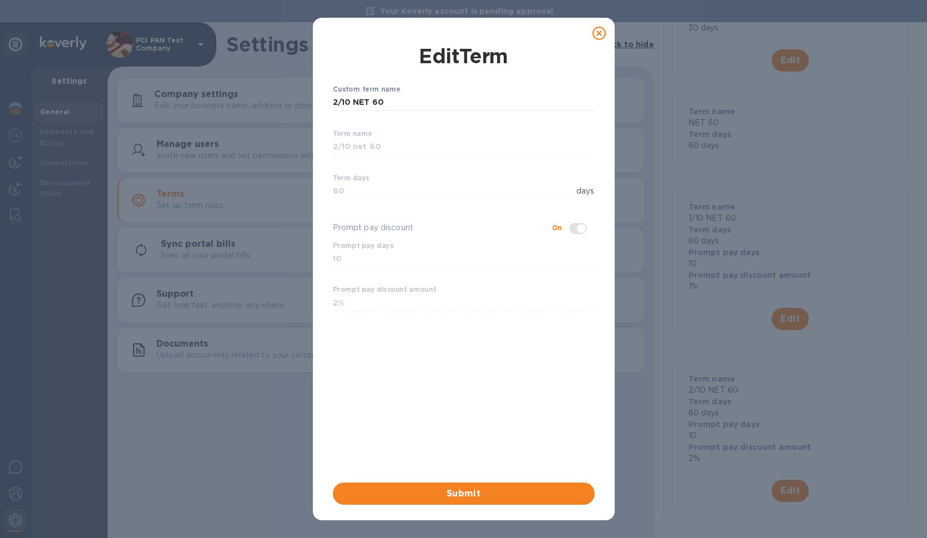
click at [593, 34] on icon at bounding box center [599, 33] width 13 height 13
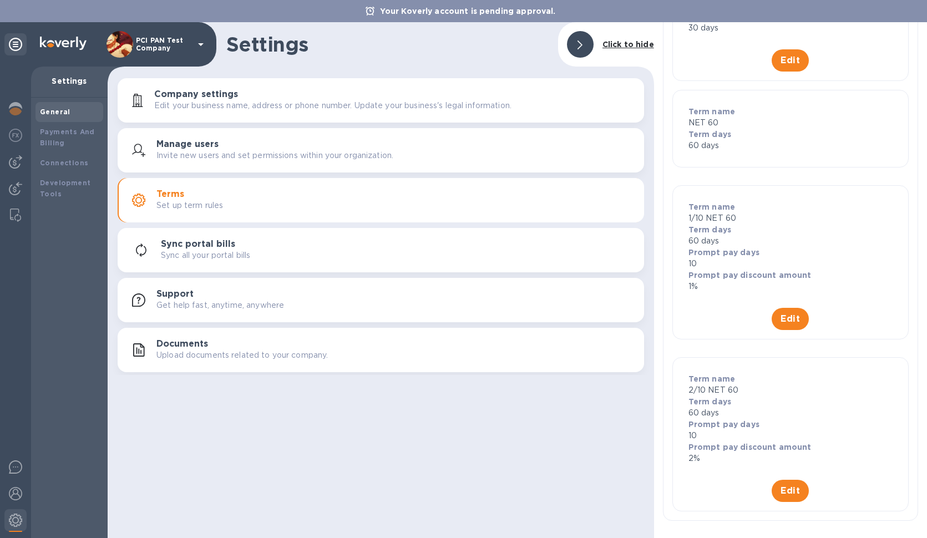
click at [289, 264] on button "Sync portal bills Sync all your portal bills" at bounding box center [381, 250] width 527 height 44
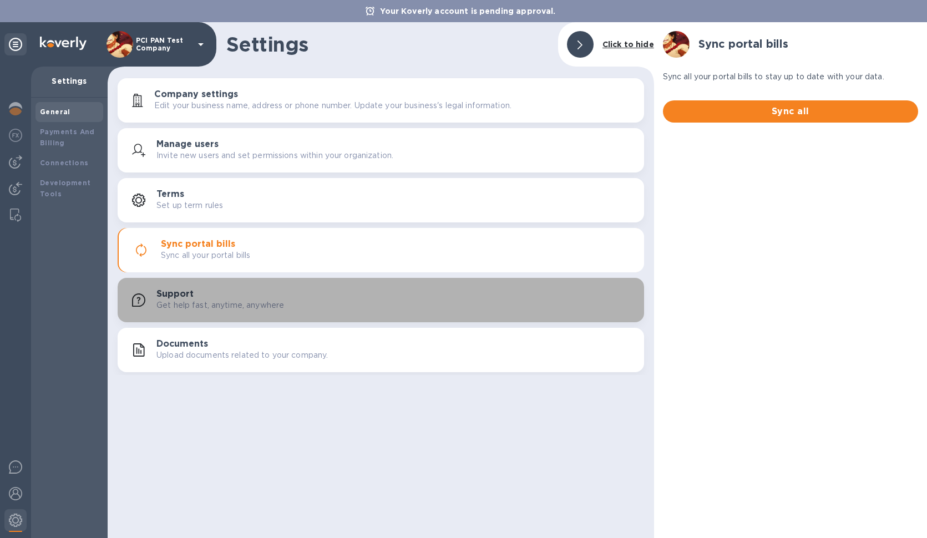
click at [302, 298] on div "Support Get help fast, anytime, anywhere" at bounding box center [395, 300] width 479 height 22
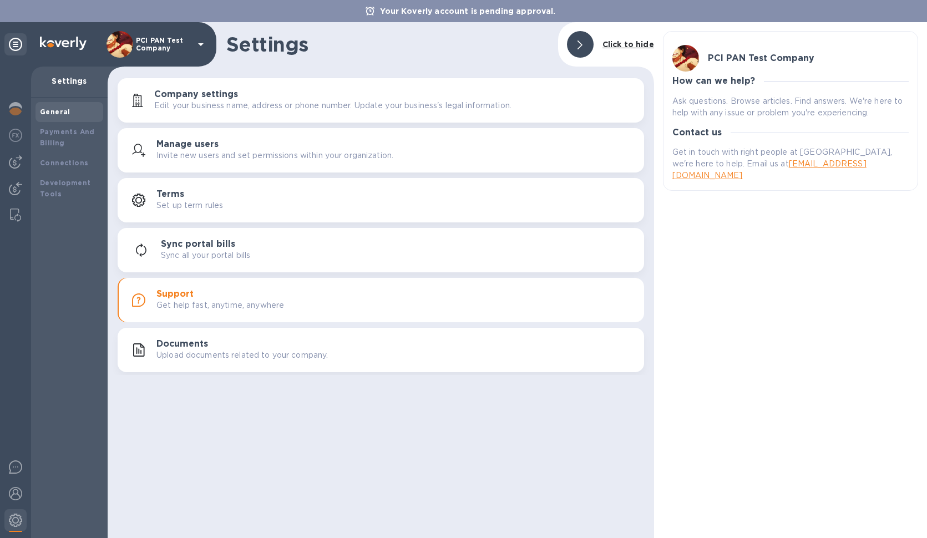
click at [317, 313] on button "Support Get help fast, anytime, anywhere" at bounding box center [381, 300] width 527 height 44
click at [320, 352] on p "Upload documents related to your company." at bounding box center [241, 356] width 171 height 12
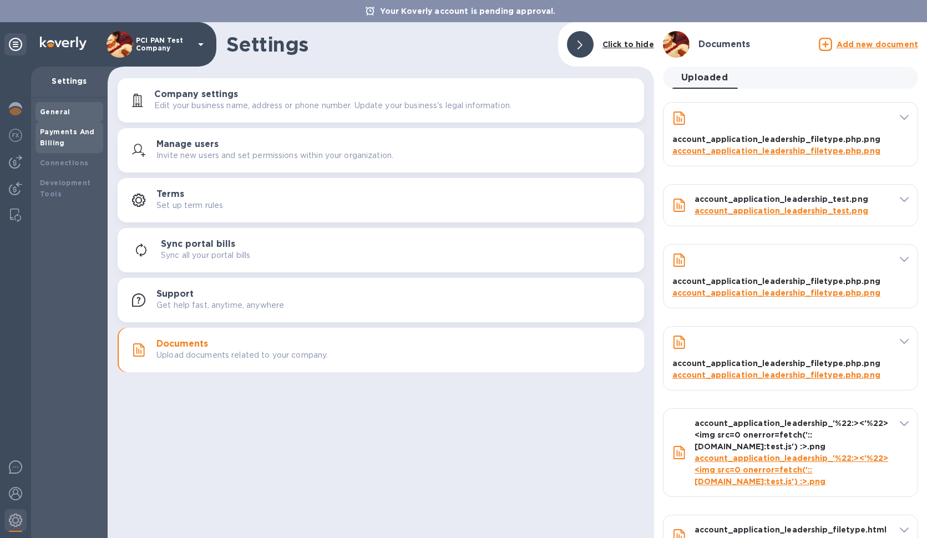
click at [53, 145] on b "Payments And Billing" at bounding box center [67, 137] width 55 height 19
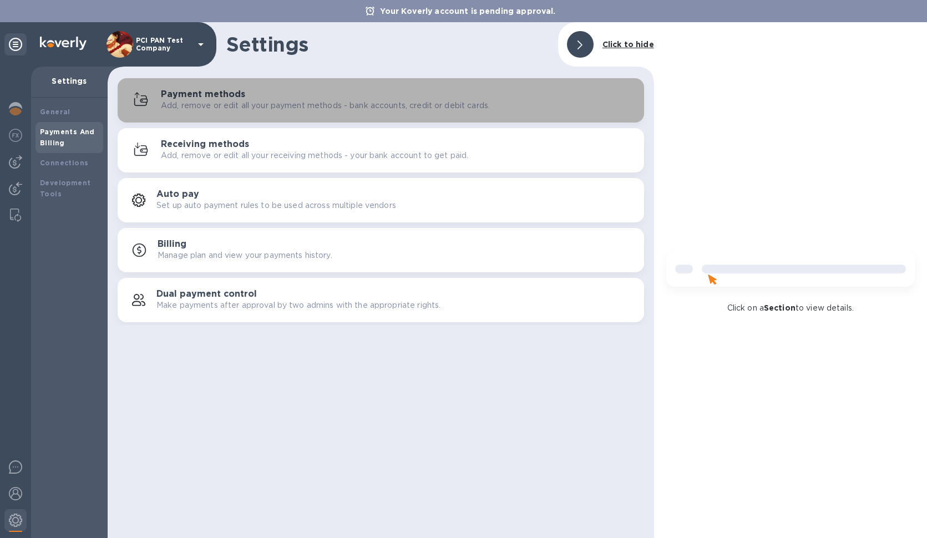
click at [290, 95] on div "Payment methods Add, remove or edit all your payment methods - bank accounts, c…" at bounding box center [398, 100] width 474 height 22
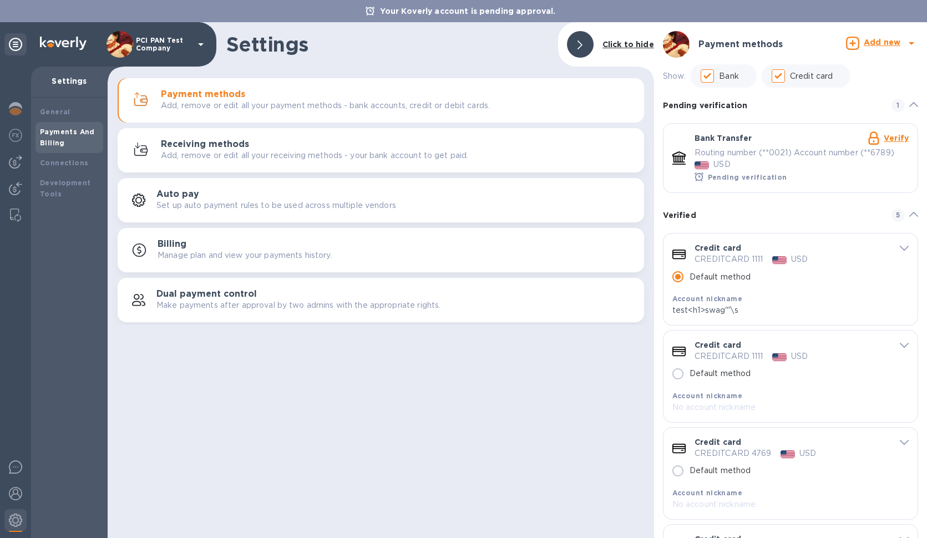
click at [886, 143] on link "Verify" at bounding box center [896, 138] width 25 height 9
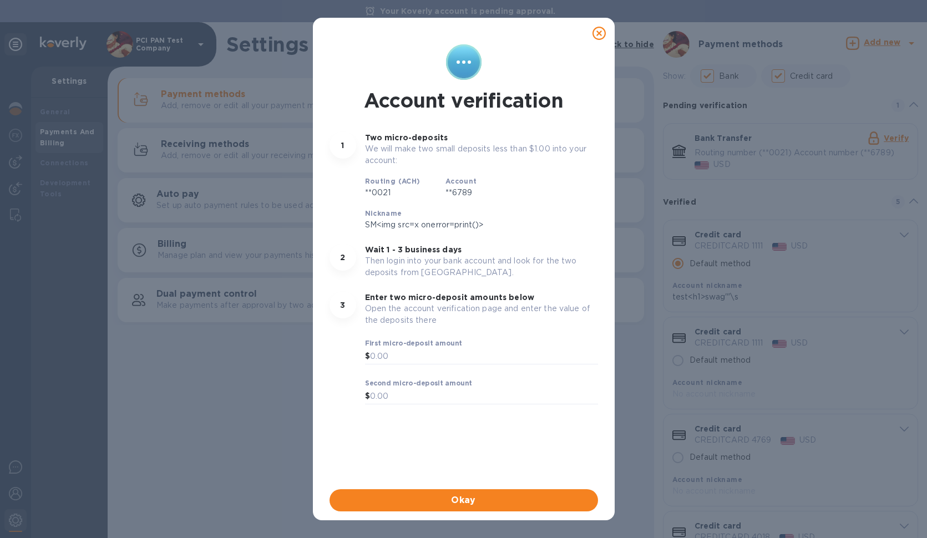
click at [600, 37] on icon at bounding box center [599, 33] width 13 height 13
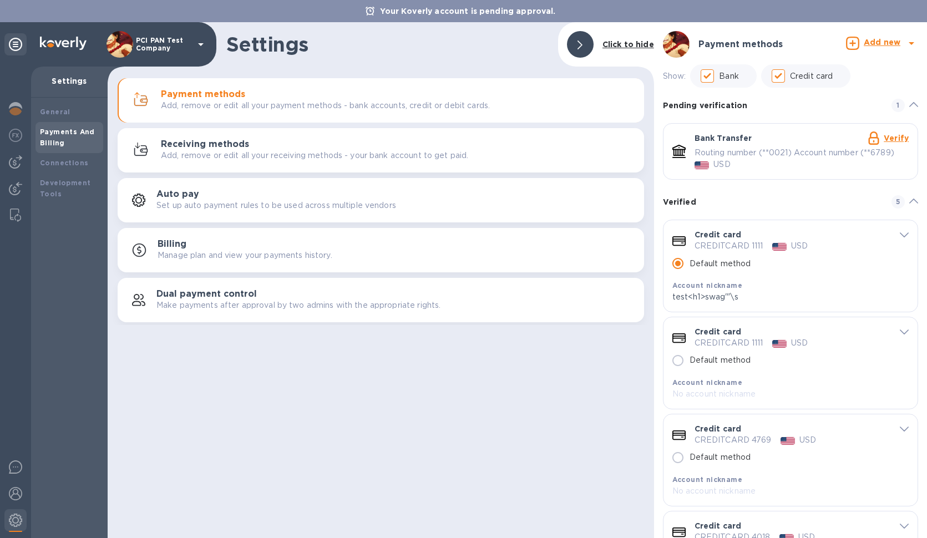
click at [864, 43] on b "Add new" at bounding box center [882, 42] width 37 height 9
click at [859, 112] on ul "Payment method Bank account Credit card" at bounding box center [842, 97] width 151 height 68
click at [856, 118] on ul "Payment method Bank account Credit card" at bounding box center [842, 97] width 151 height 68
click at [853, 120] on ul "Payment method Bank account Credit card" at bounding box center [842, 97] width 151 height 68
click at [832, 82] on ul "Payment method Bank account Credit card" at bounding box center [842, 97] width 151 height 68
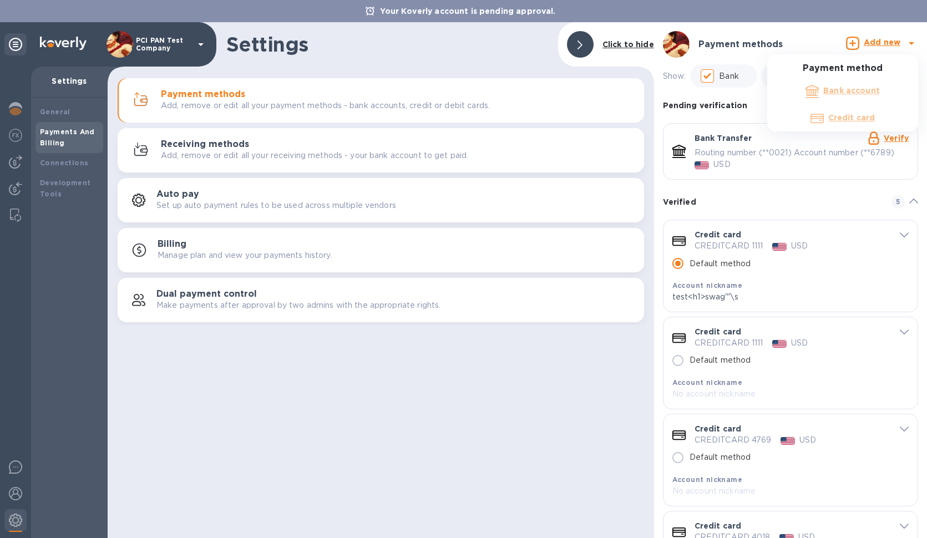
click at [836, 90] on ul "Payment method Bank account Credit card" at bounding box center [842, 97] width 151 height 68
click at [859, 48] on div at bounding box center [463, 269] width 927 height 538
click at [878, 252] on div "CREDITCARD 1111 USD" at bounding box center [792, 246] width 195 height 12
click at [892, 240] on div "default-method" at bounding box center [899, 234] width 20 height 11
click at [900, 240] on span "default-method" at bounding box center [904, 234] width 9 height 11
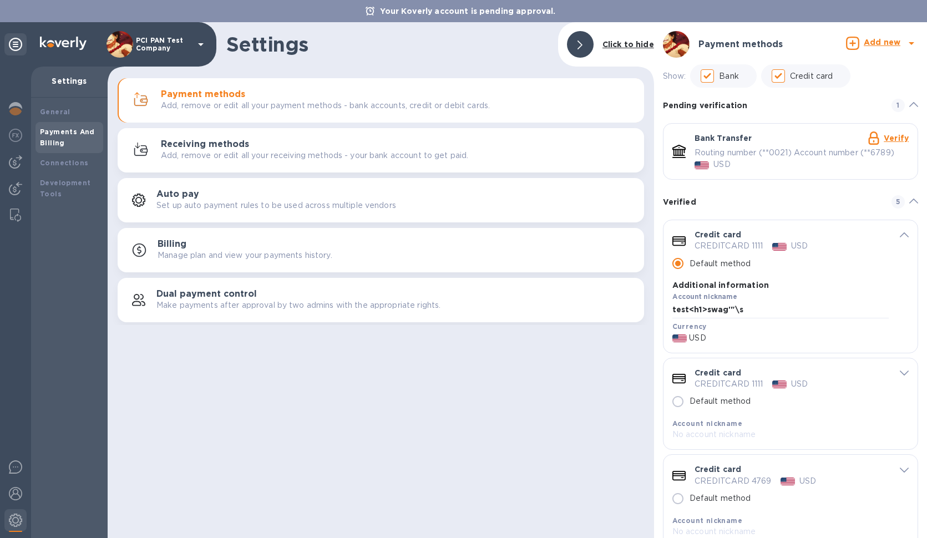
drag, startPoint x: 732, startPoint y: 307, endPoint x: 722, endPoint y: 292, distance: 18.5
click at [727, 301] on div "Additional information Account nickname test<h1>swag'"\s" at bounding box center [780, 300] width 217 height 41
click at [712, 240] on p "Credit card" at bounding box center [718, 234] width 47 height 11
click at [259, 153] on p "Add, remove or edit all your receiving methods - your bank account to get paid." at bounding box center [314, 156] width 307 height 12
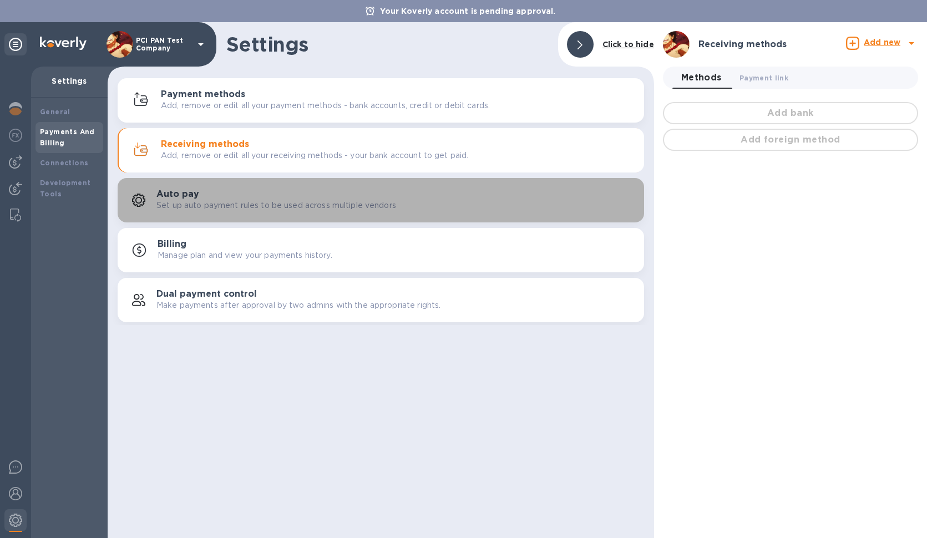
click at [263, 191] on div "Auto pay Set up auto payment rules to be used across multiple vendors" at bounding box center [395, 200] width 479 height 22
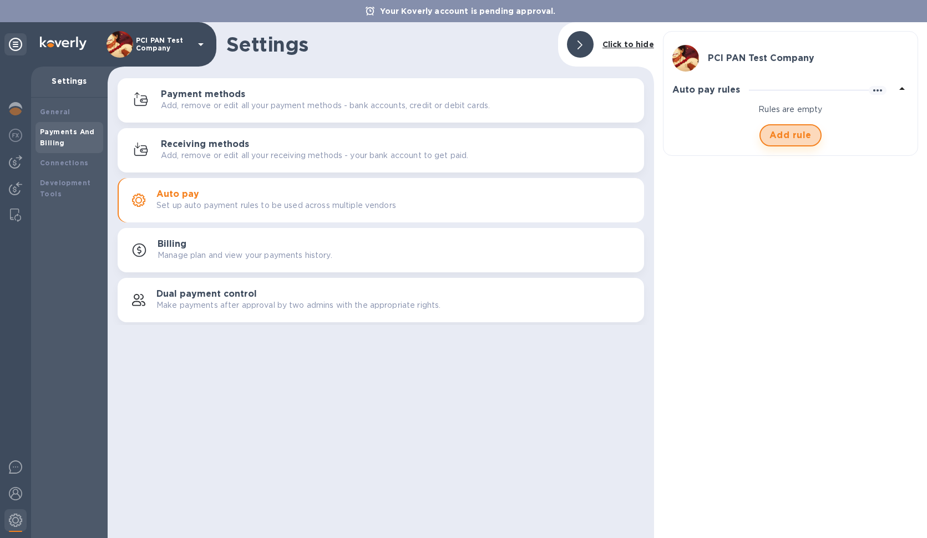
click at [770, 139] on button "Add rule" at bounding box center [791, 135] width 62 height 22
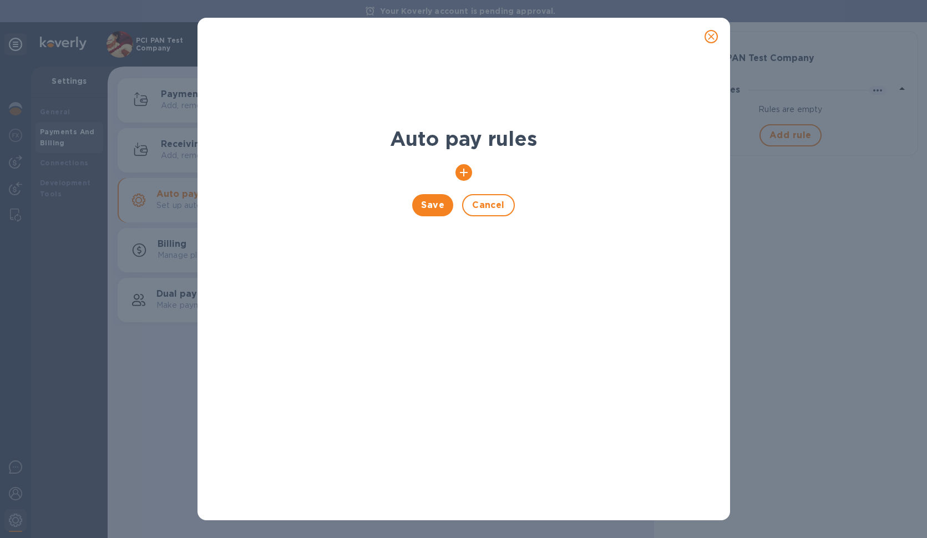
click at [464, 174] on icon "button" at bounding box center [464, 173] width 8 height 8
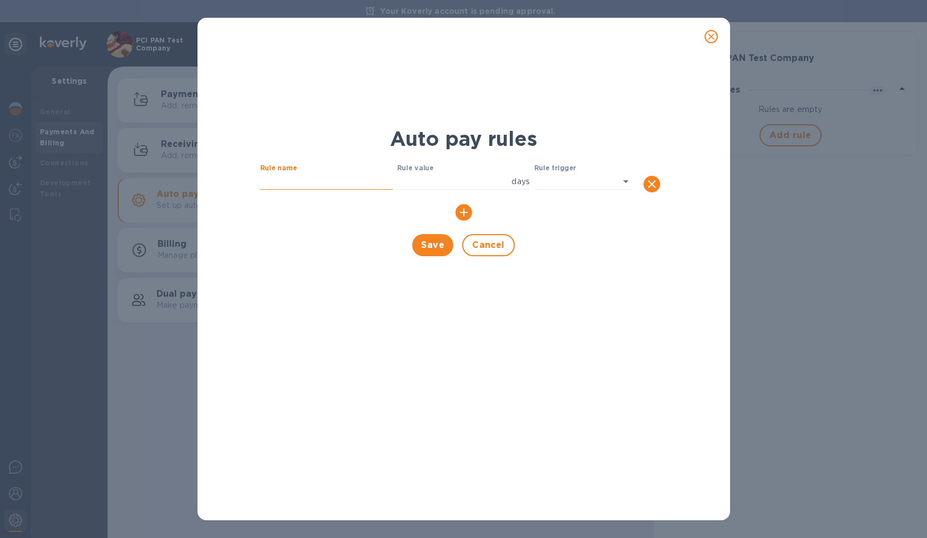
click at [299, 188] on input "text" at bounding box center [326, 181] width 133 height 17
type input "test<img src=x onerror=print()>"
type input "1"
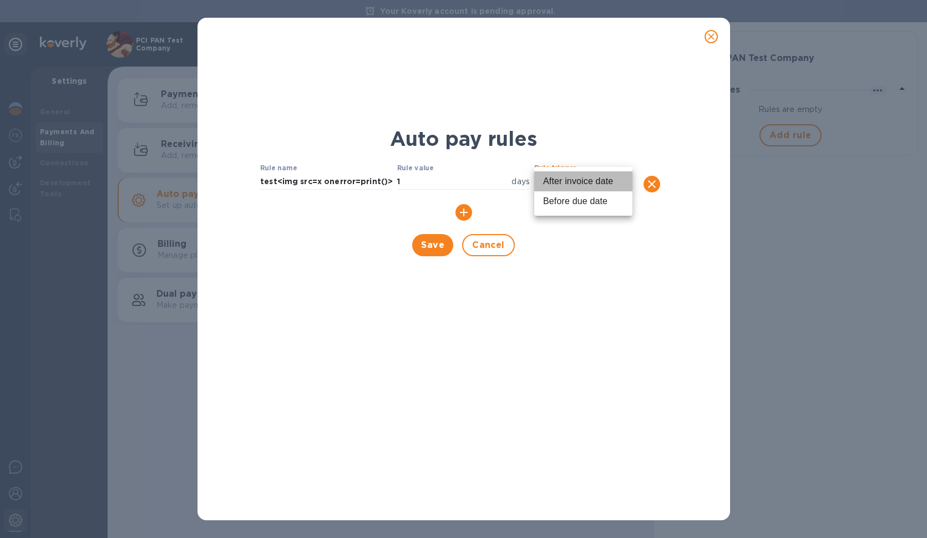
click at [575, 181] on li "After invoice date" at bounding box center [583, 181] width 98 height 20
type input "DAYS_INVOICE_DATE"
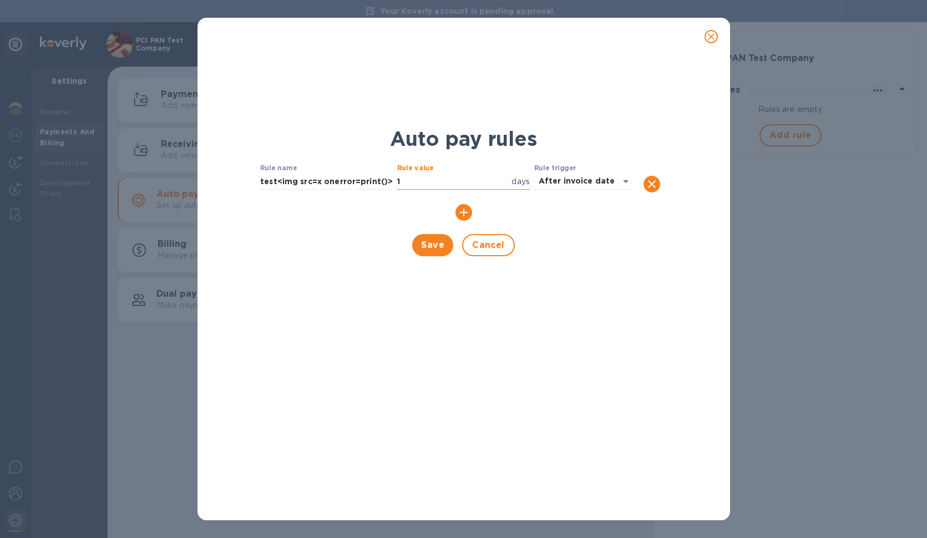
drag, startPoint x: 467, startPoint y: 181, endPoint x: 306, endPoint y: 180, distance: 160.9
click at [397, 180] on input "1" at bounding box center [452, 181] width 110 height 17
type input "2"
click at [442, 249] on span "Save" at bounding box center [432, 245] width 23 height 13
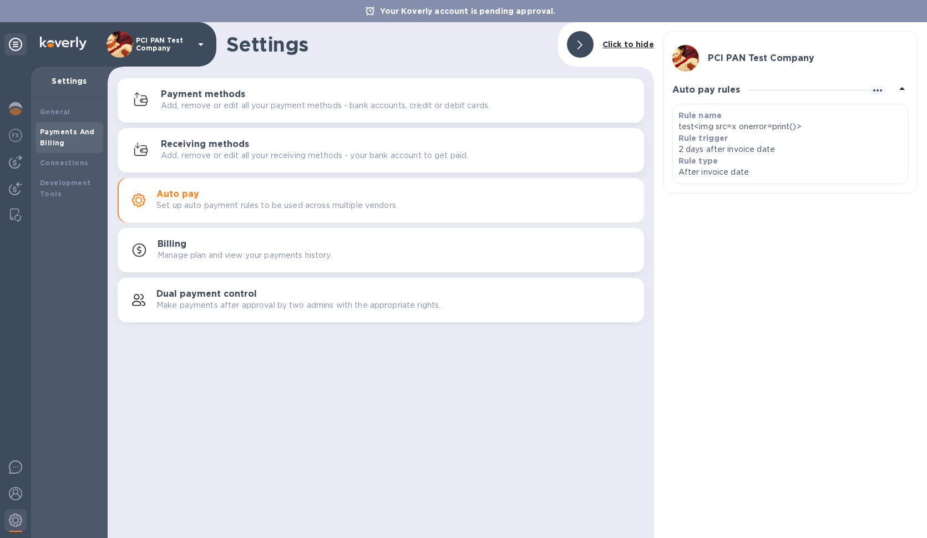
click at [752, 124] on p "test<img src=x onerror=print()>" at bounding box center [791, 127] width 224 height 12
click at [875, 93] on icon "button" at bounding box center [877, 90] width 13 height 13
drag, startPoint x: 787, startPoint y: 159, endPoint x: 852, endPoint y: 119, distance: 76.7
click at [796, 154] on div at bounding box center [463, 269] width 927 height 538
click at [877, 90] on icon "button" at bounding box center [877, 90] width 13 height 13
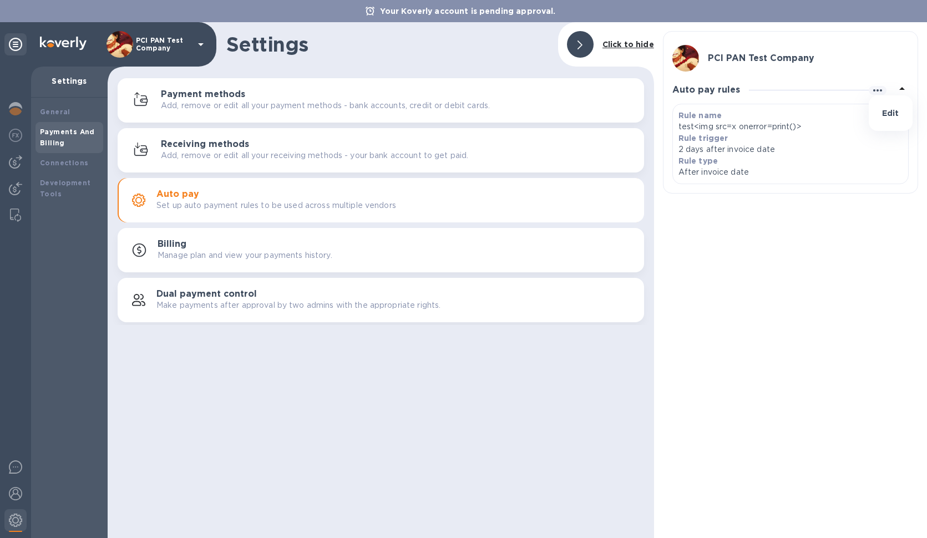
click at [879, 119] on li "Edit" at bounding box center [891, 113] width 44 height 36
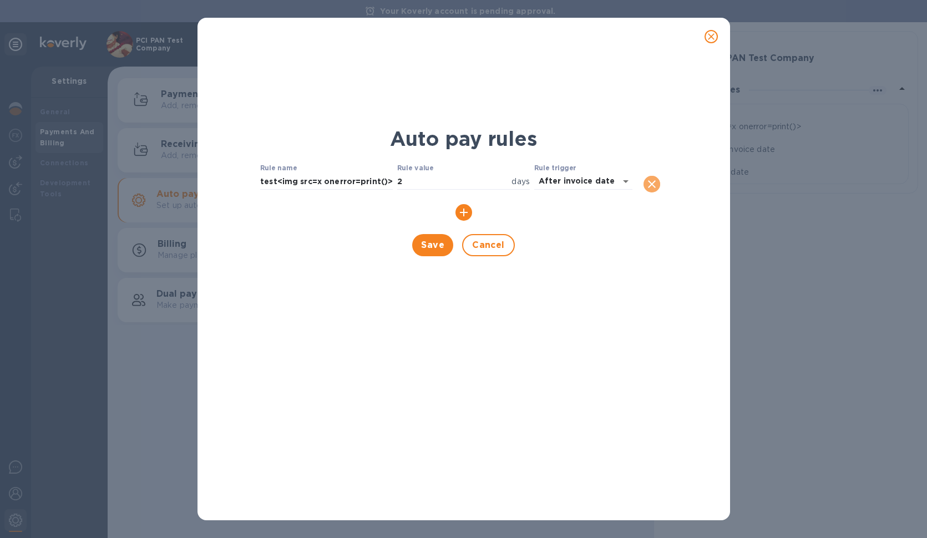
click at [659, 180] on button "button" at bounding box center [652, 184] width 17 height 17
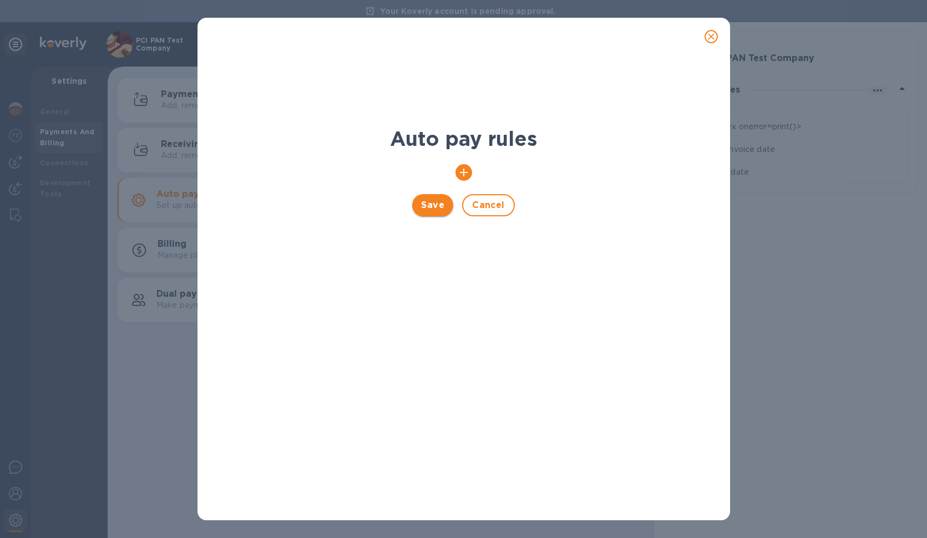
click at [436, 211] on span "Save" at bounding box center [432, 205] width 23 height 13
click at [712, 39] on icon "close" at bounding box center [711, 36] width 11 height 11
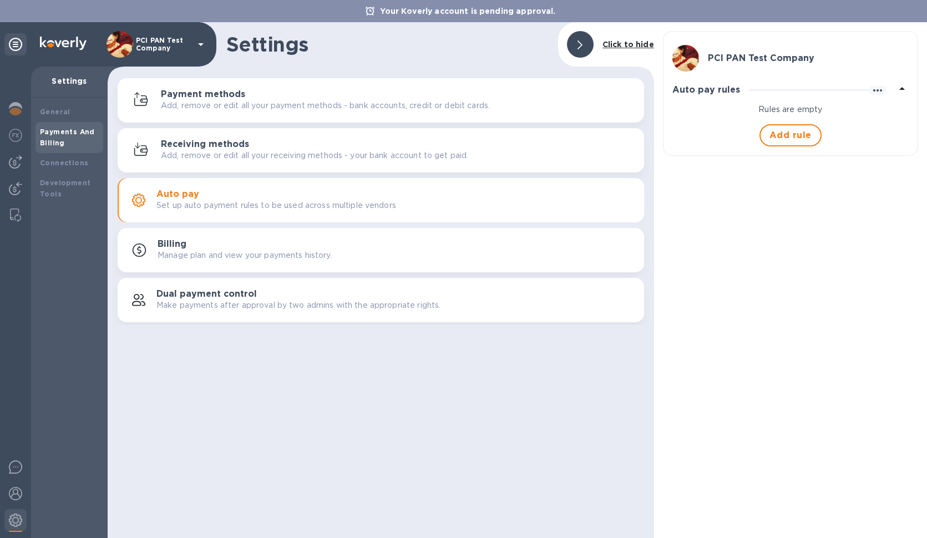
click at [301, 248] on div "Billing Manage plan and view your payments history." at bounding box center [397, 250] width 478 height 22
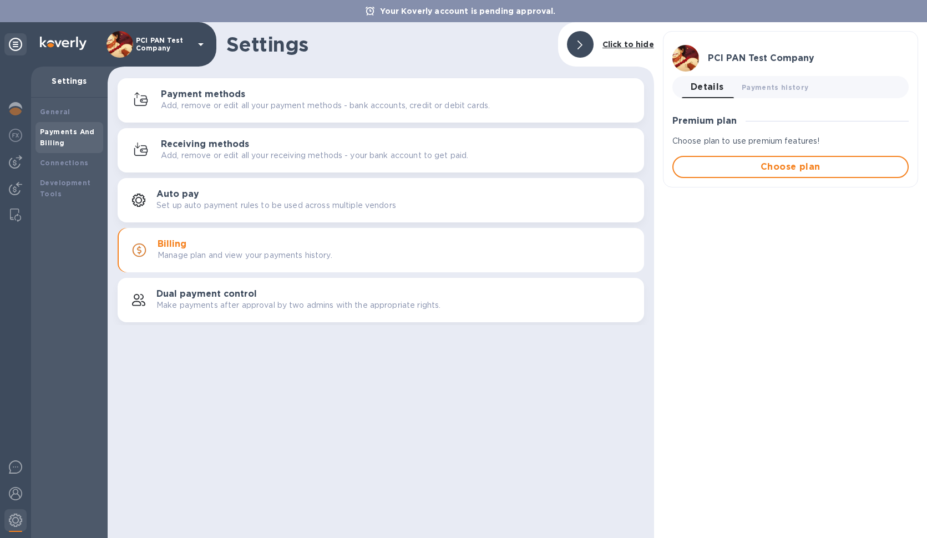
click at [284, 313] on div "Dual payment control Make payments after approval by two admins with the approp…" at bounding box center [380, 300] width 513 height 27
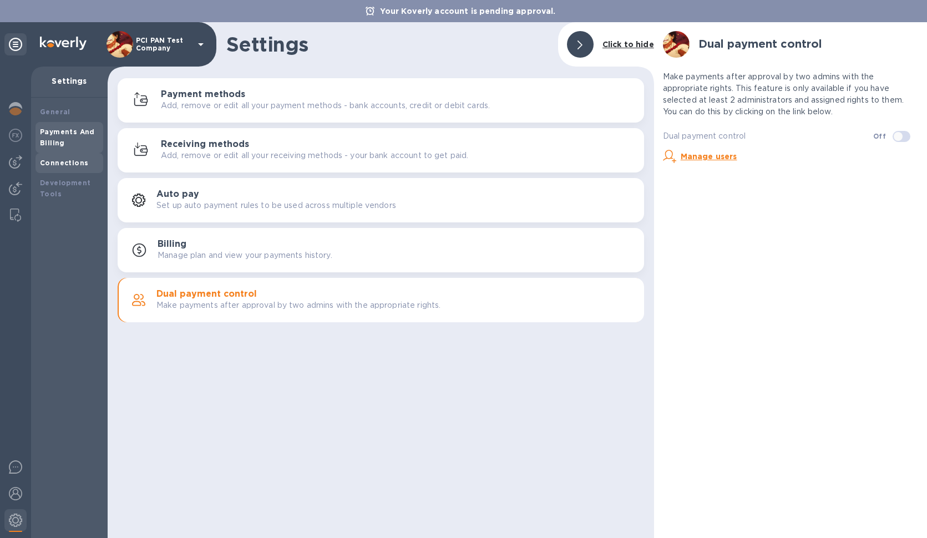
click at [58, 163] on b "Connections" at bounding box center [64, 163] width 48 height 8
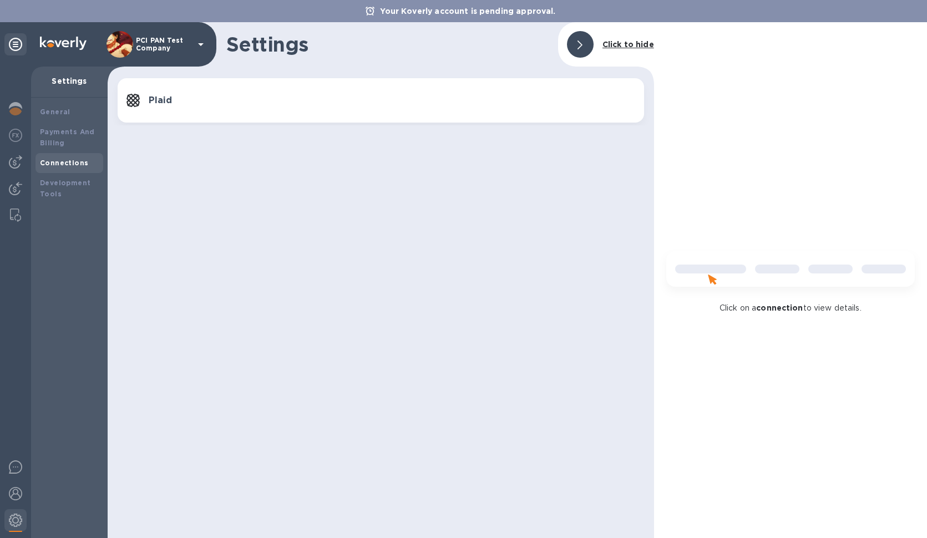
click at [230, 93] on div "Plaid" at bounding box center [380, 101] width 513 height 18
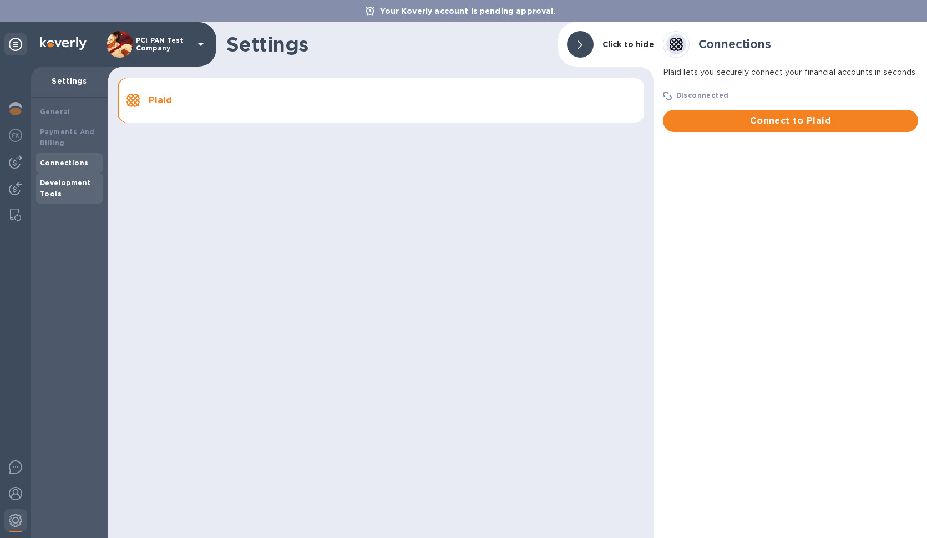
click at [53, 186] on b "Development Tools" at bounding box center [65, 188] width 50 height 19
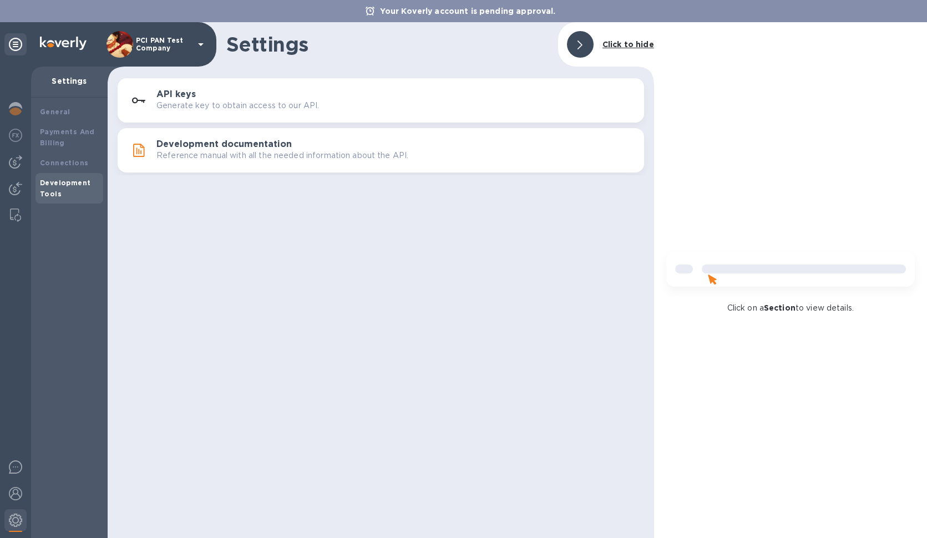
click at [302, 118] on button "API keys Generate key to obtain access to our API." at bounding box center [381, 100] width 527 height 44
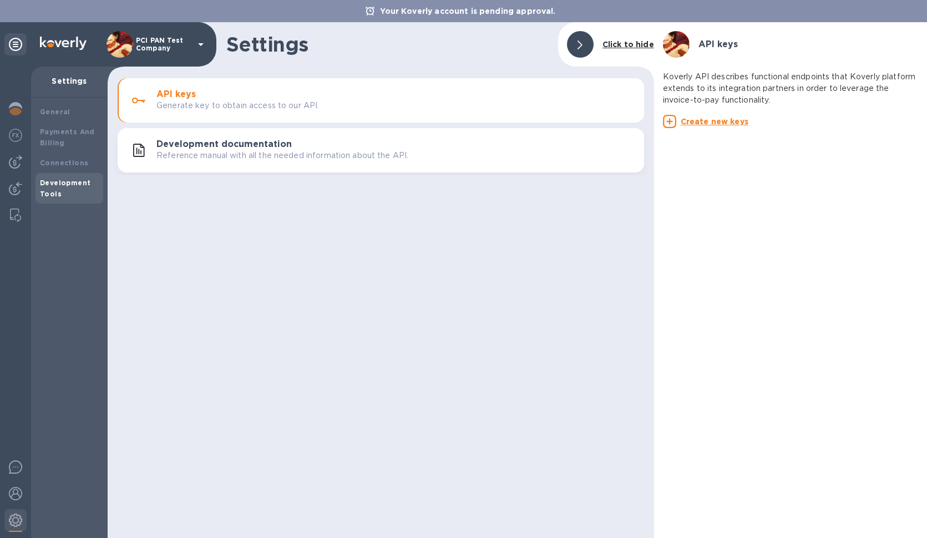
click at [705, 122] on u "Create new keys" at bounding box center [715, 121] width 68 height 9
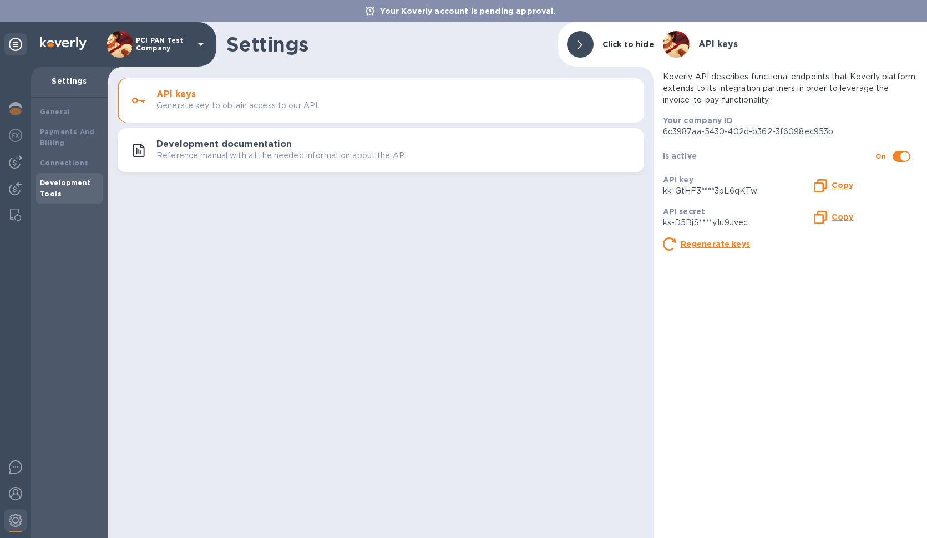
click at [849, 218] on b "Copy" at bounding box center [843, 216] width 22 height 9
click at [842, 186] on b "Copy" at bounding box center [843, 185] width 22 height 9
click at [905, 157] on input "checkbox" at bounding box center [905, 156] width 57 height 19
